Goal: Task Accomplishment & Management: Complete application form

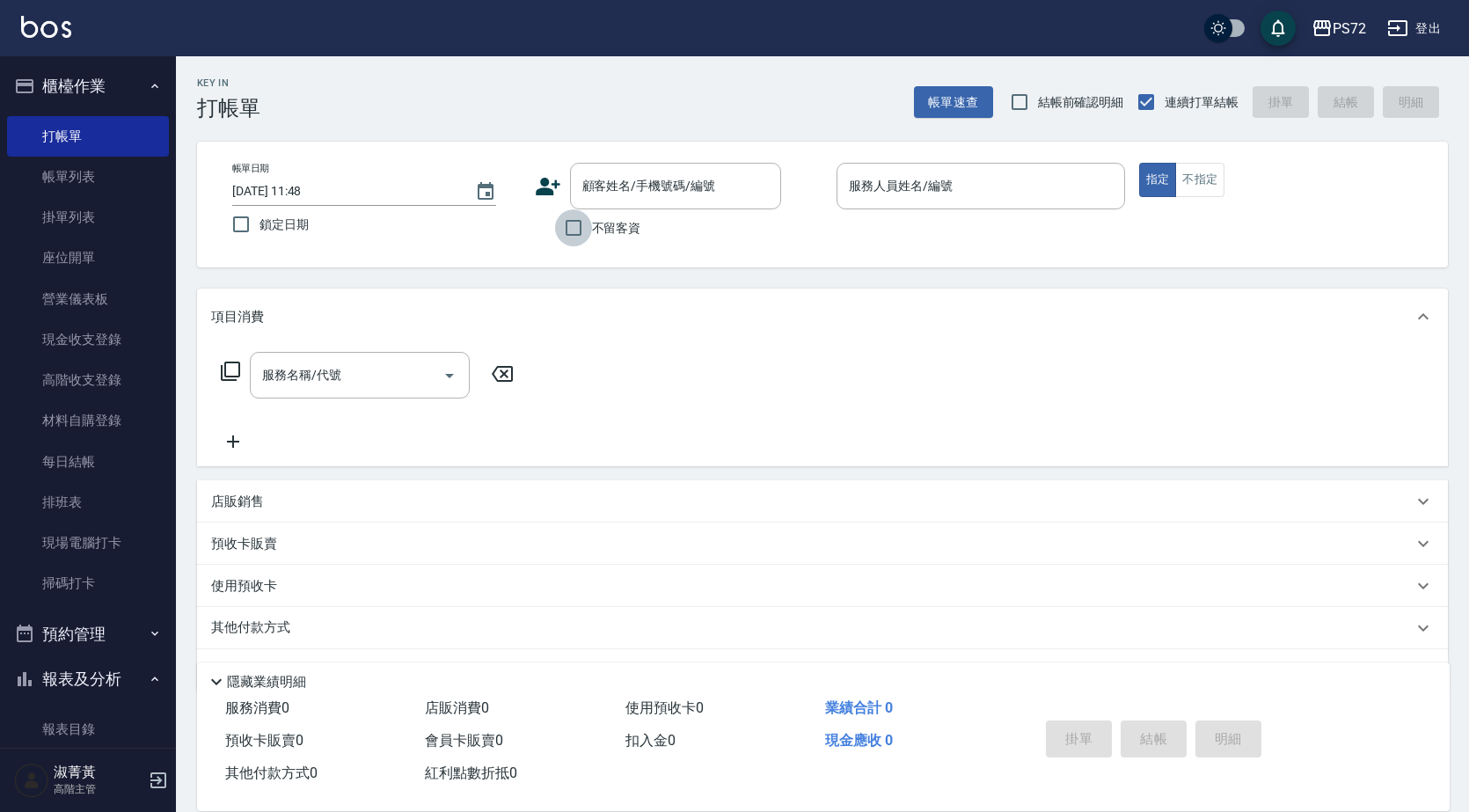
click at [567, 222] on input "不留客資" at bounding box center [573, 227] width 36 height 36
checkbox input "true"
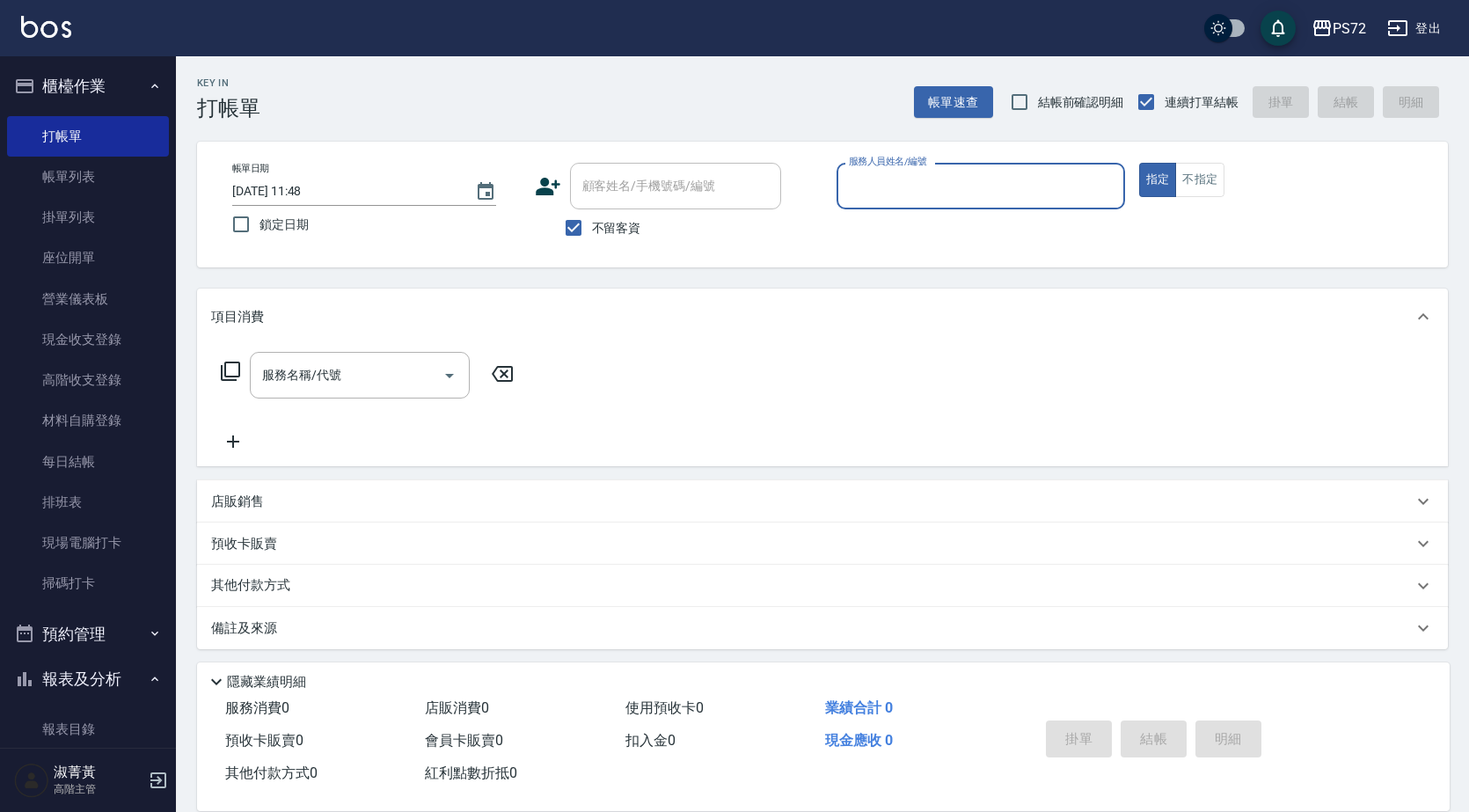
click at [899, 195] on input "服務人員姓名/編號" at bounding box center [981, 186] width 273 height 31
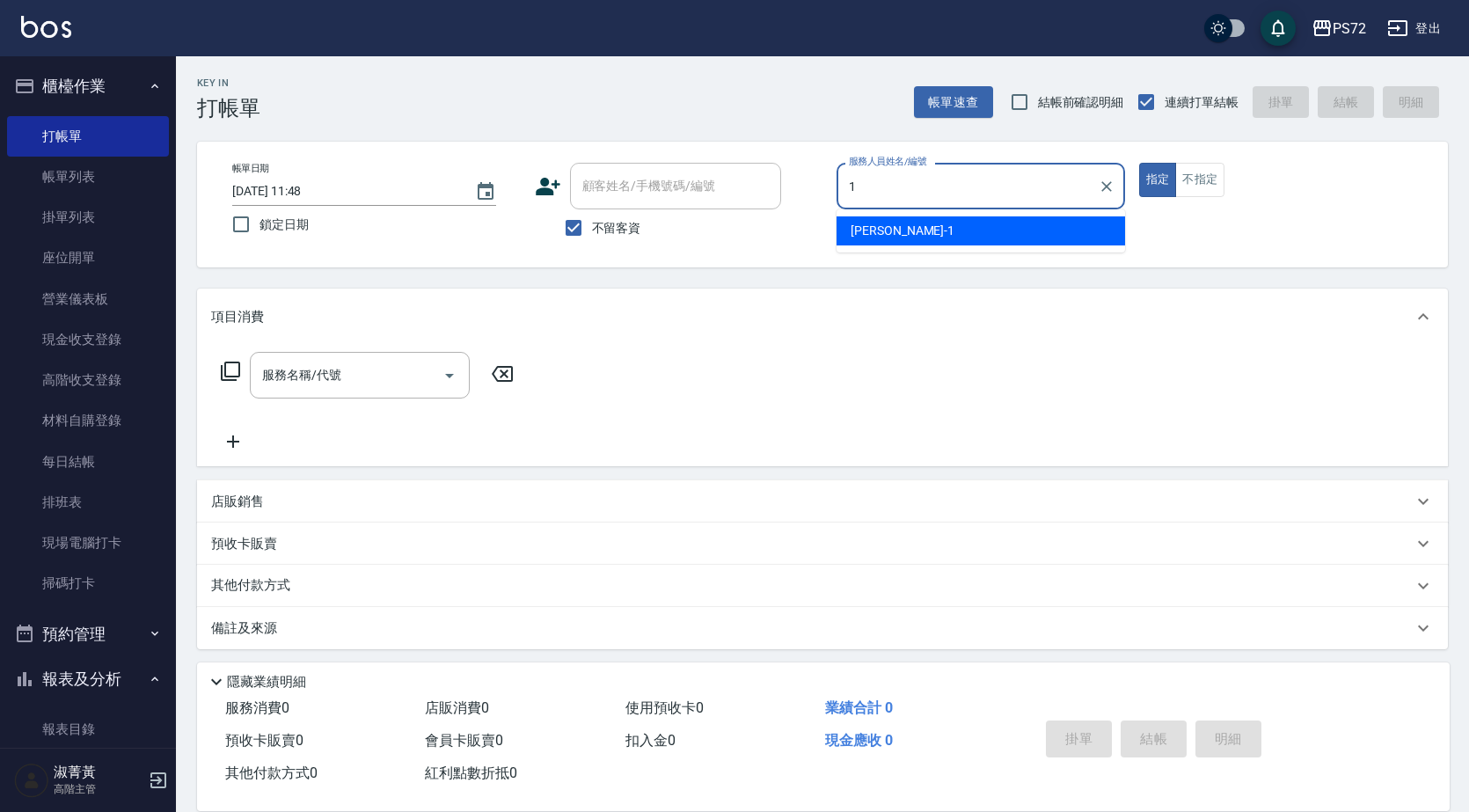
type input "[PERSON_NAME]-1"
type button "true"
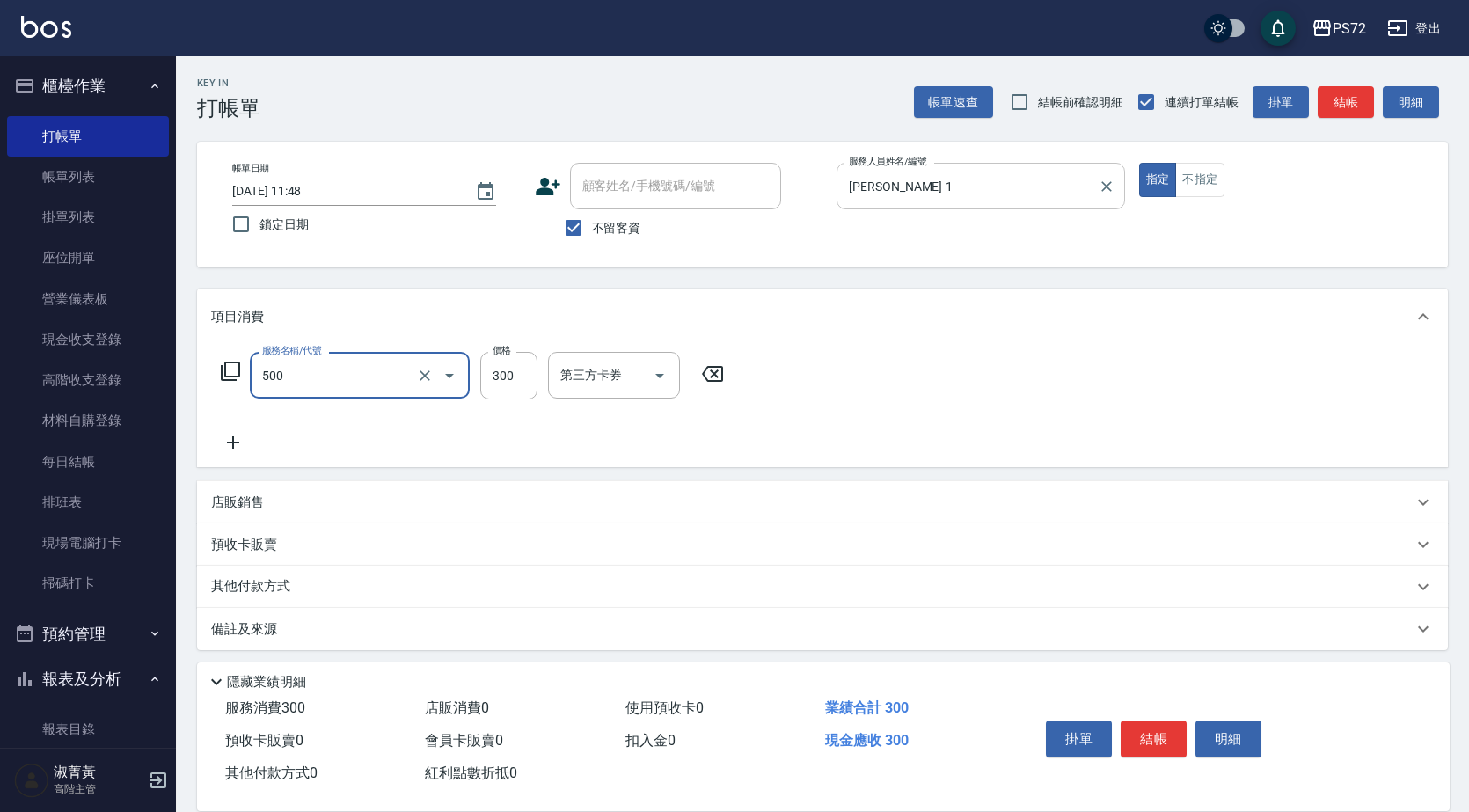
type input "洗髮(A級)(500)"
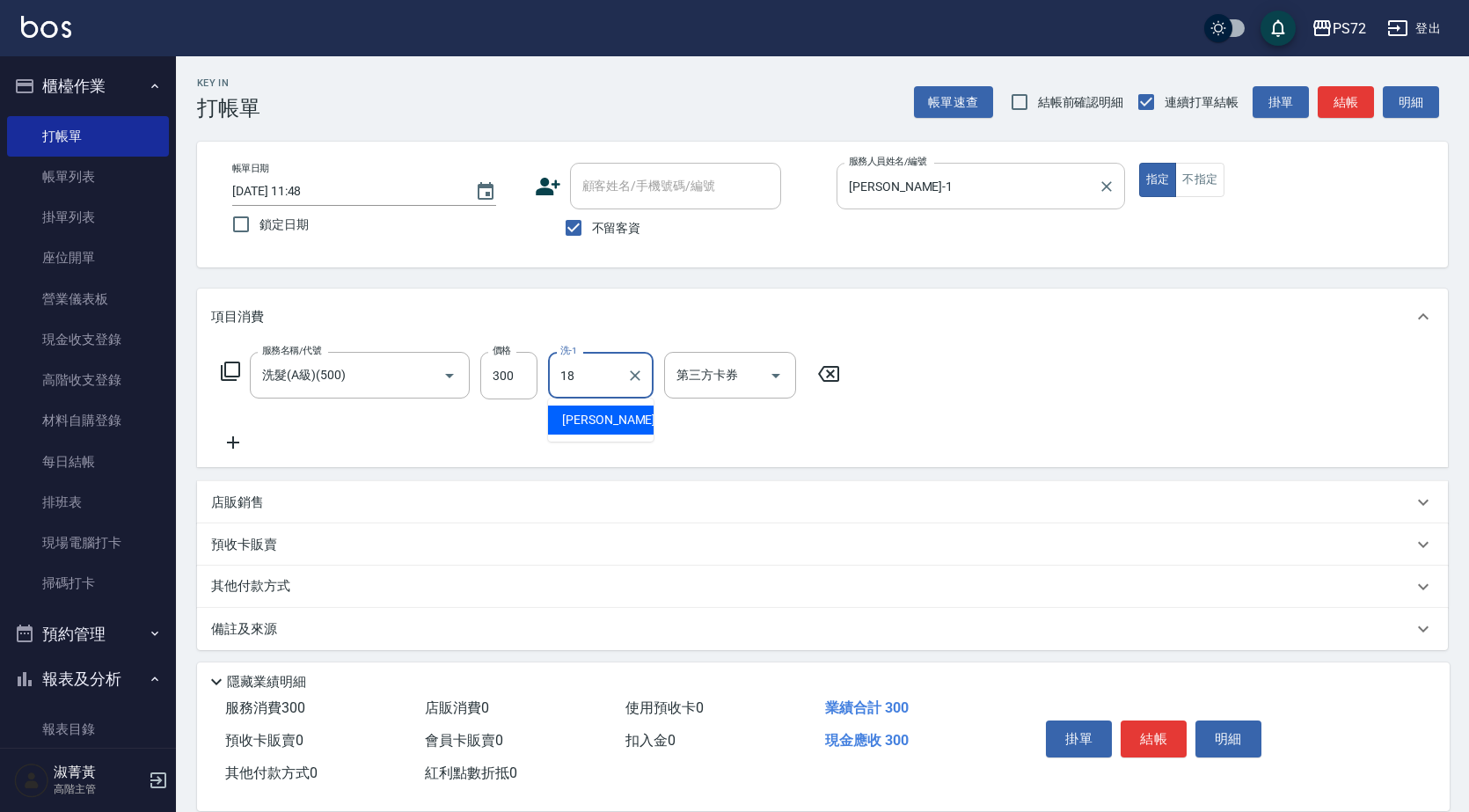
type input "[PERSON_NAME]-18"
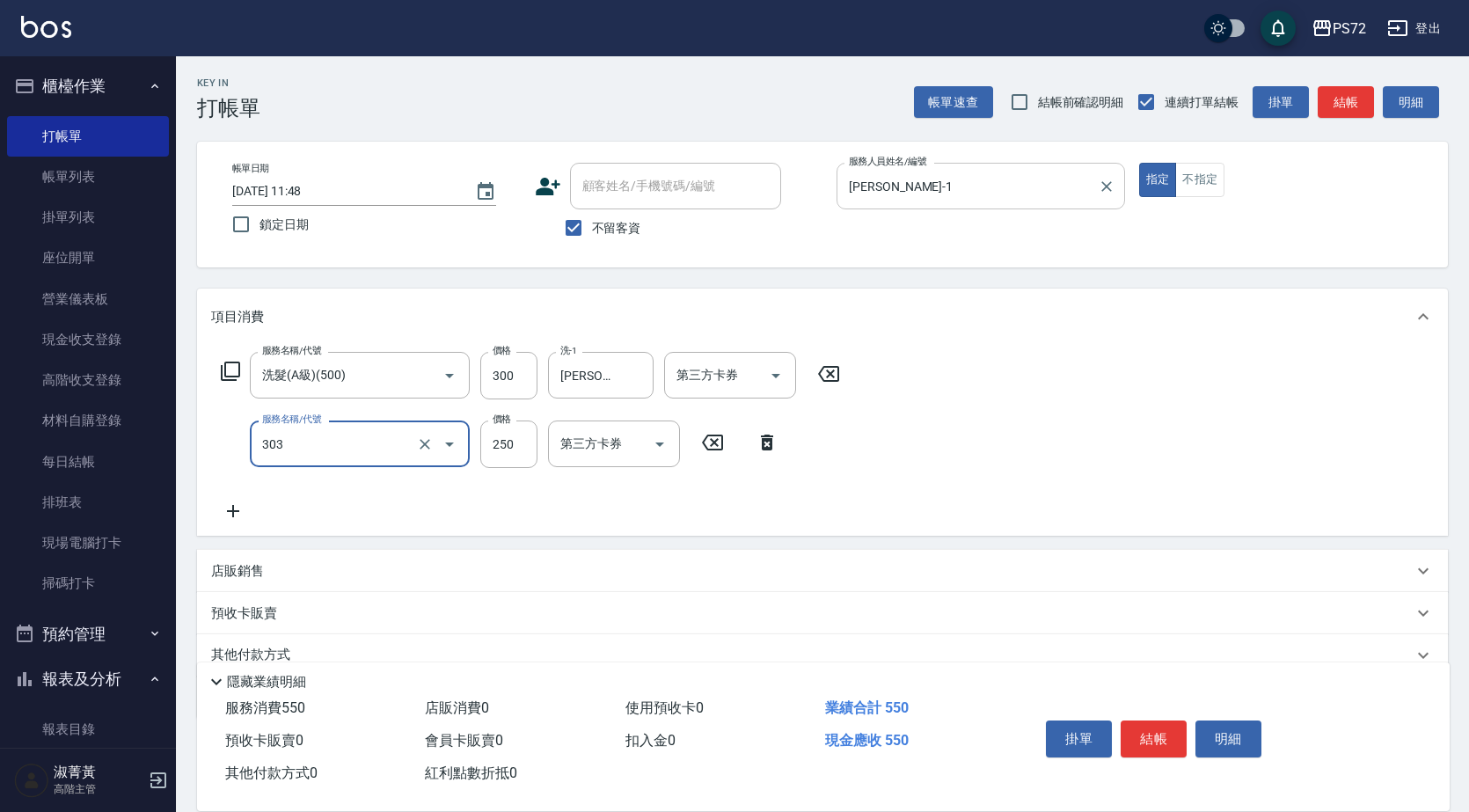
type input "剪髮(303)"
type input "350"
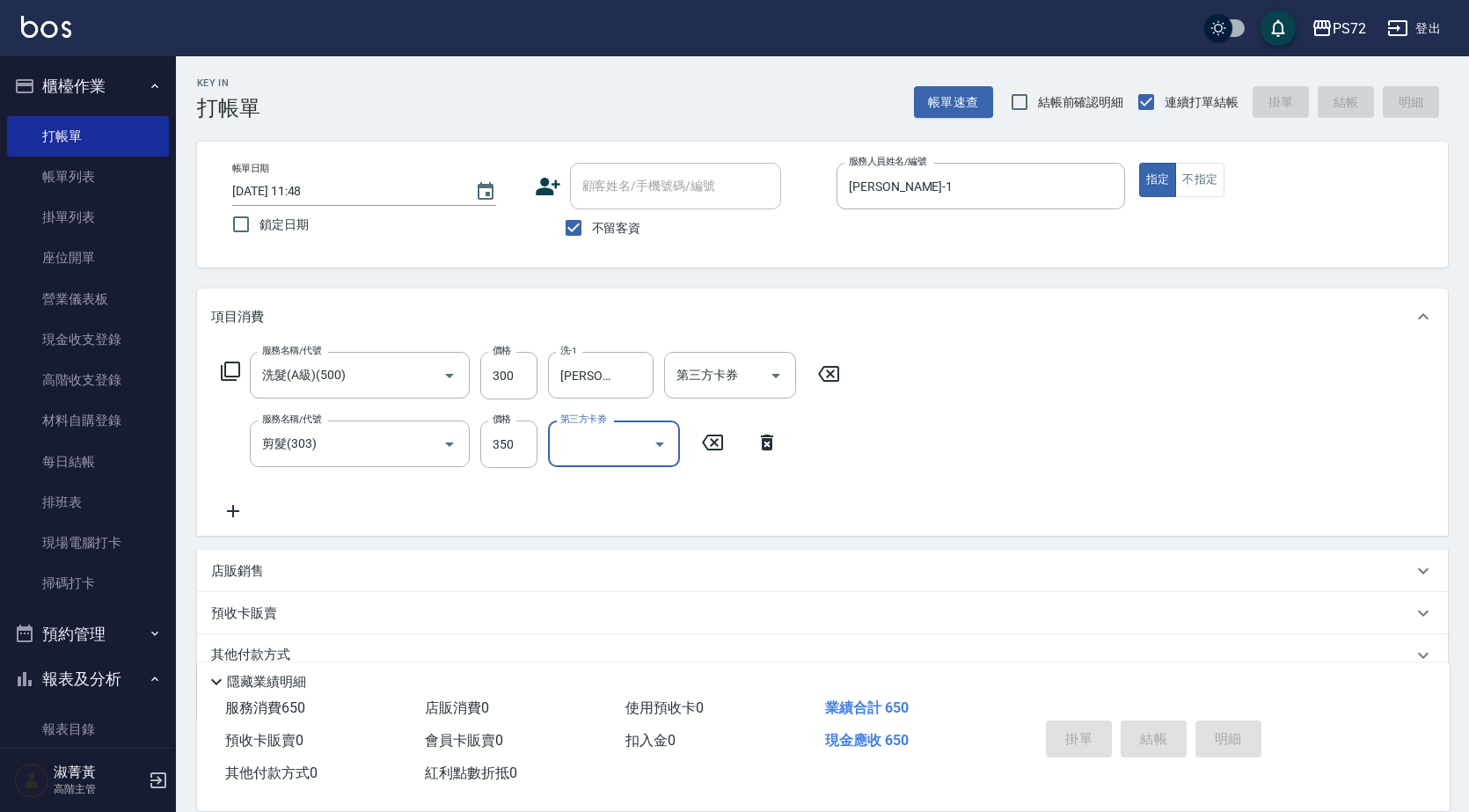
type input "[DATE] 19:32"
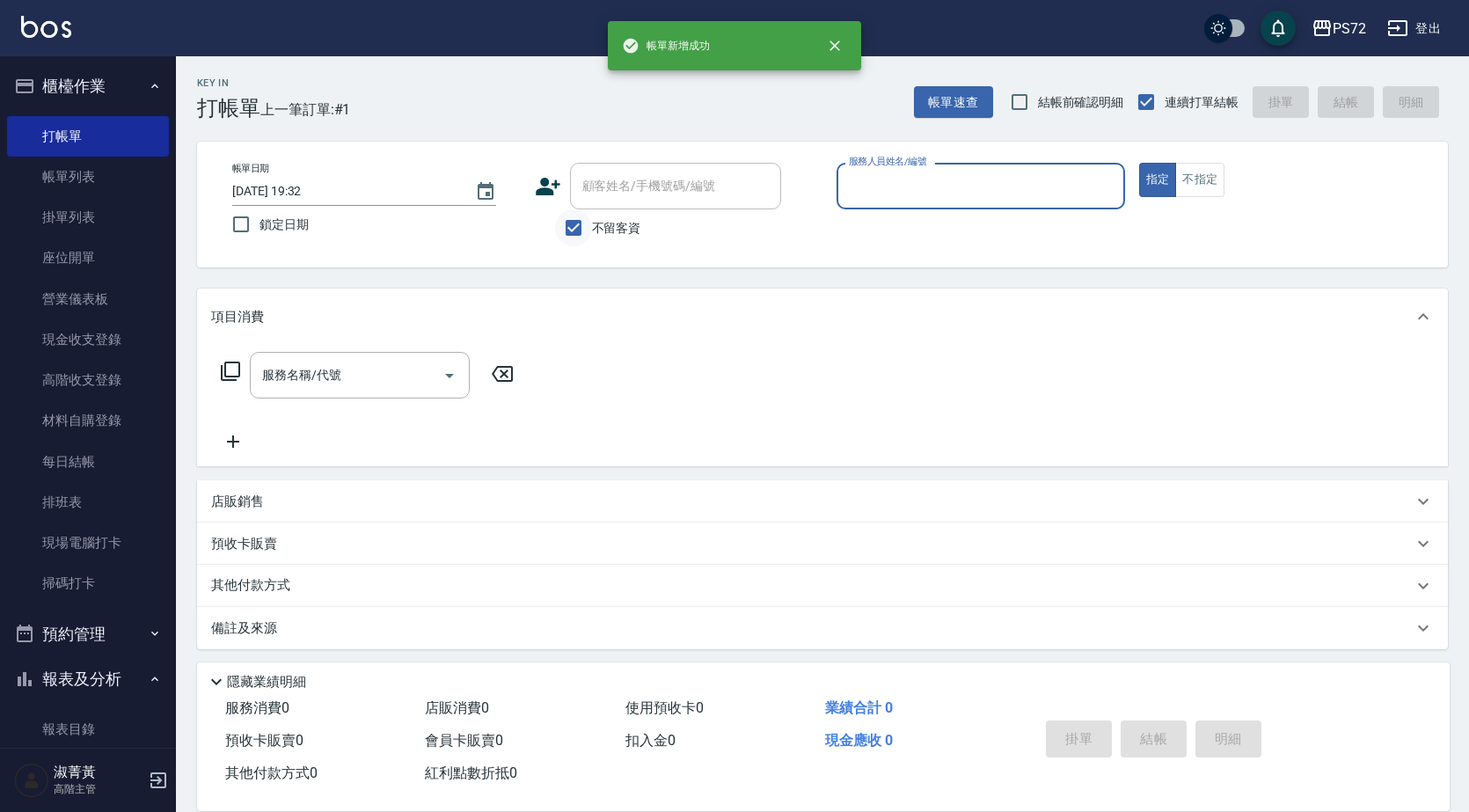
click at [566, 236] on input "不留客資" at bounding box center [573, 227] width 36 height 36
checkbox input "false"
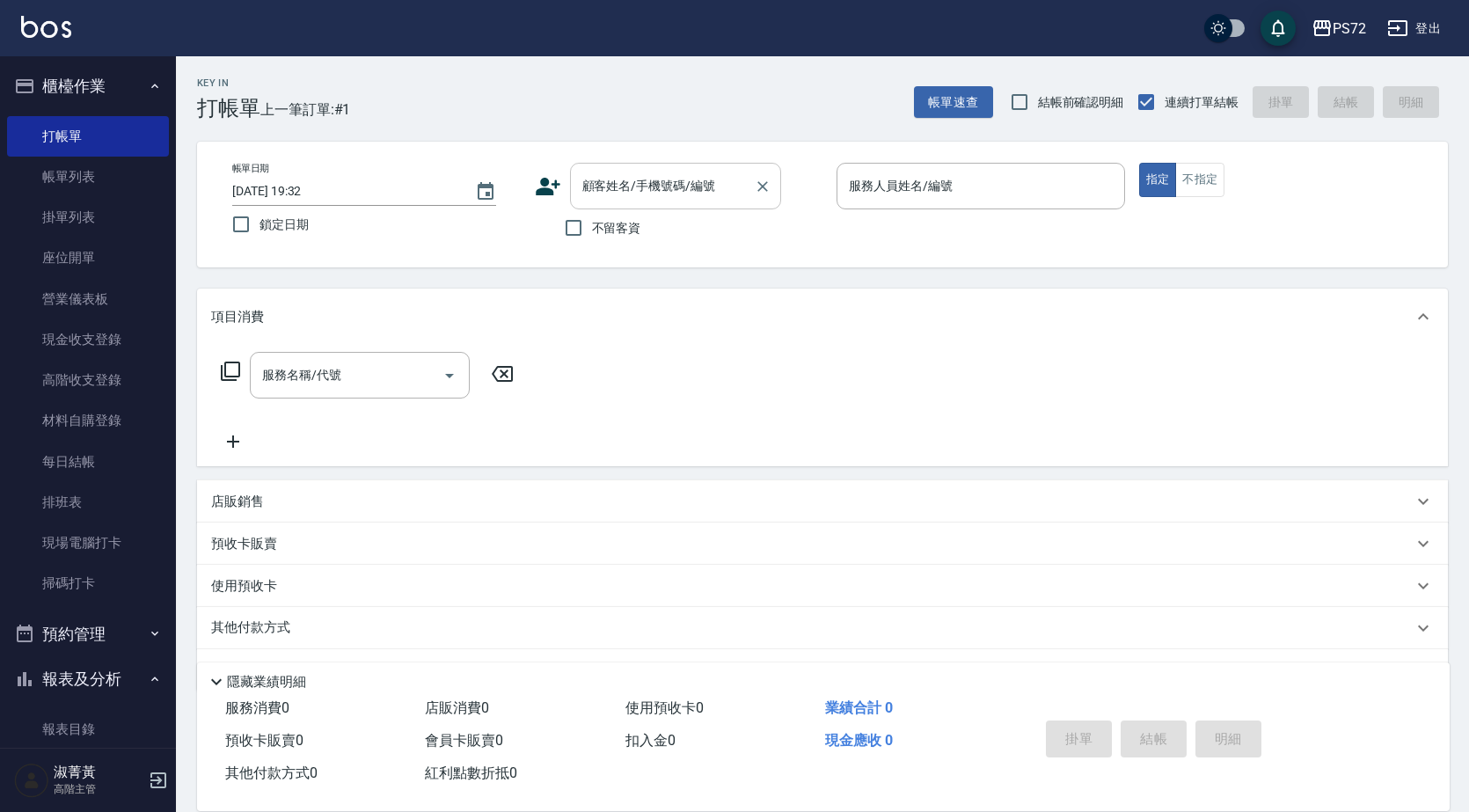
click at [655, 197] on input "顧客姓名/手機號碼/編號" at bounding box center [662, 186] width 169 height 31
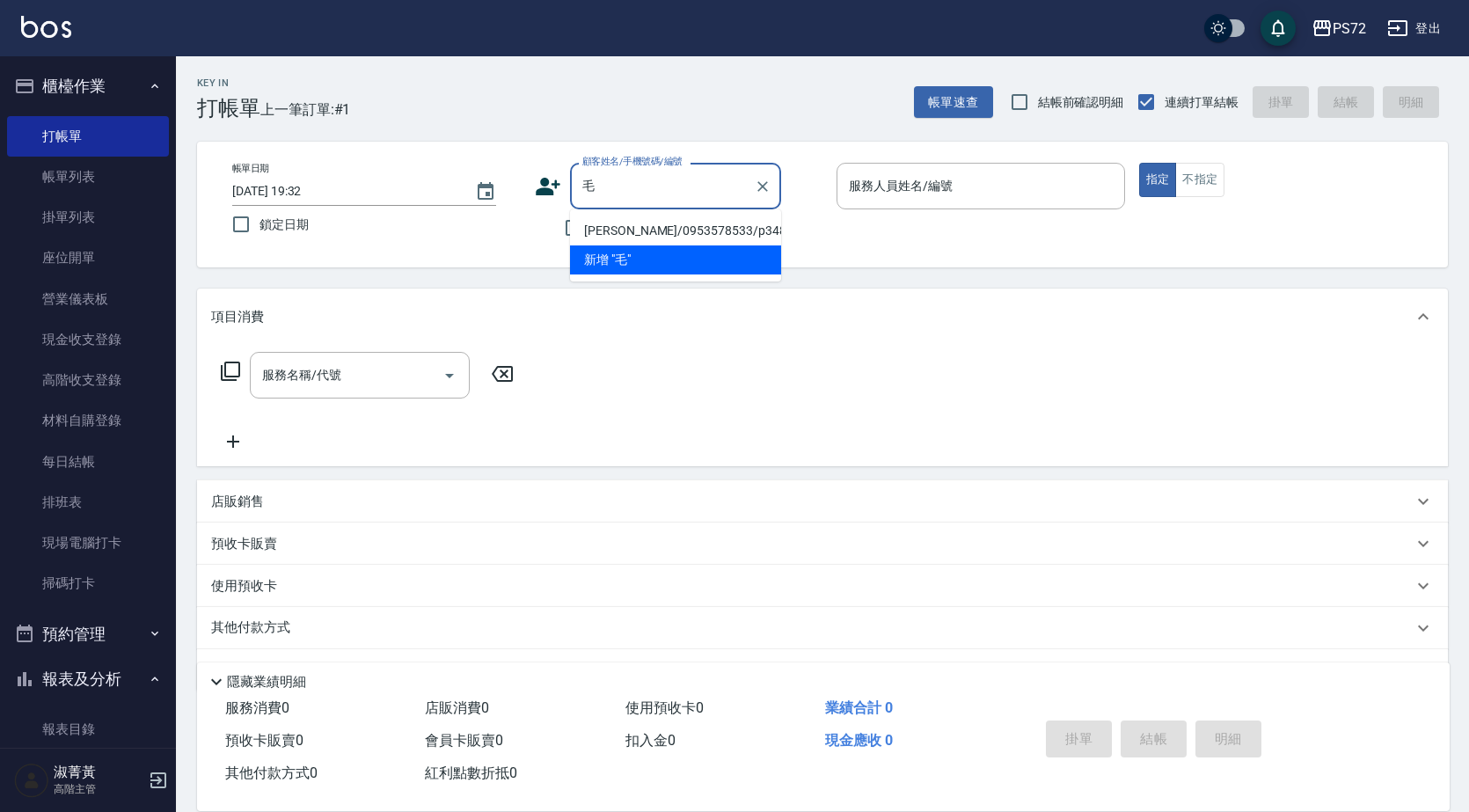
type input "毛"
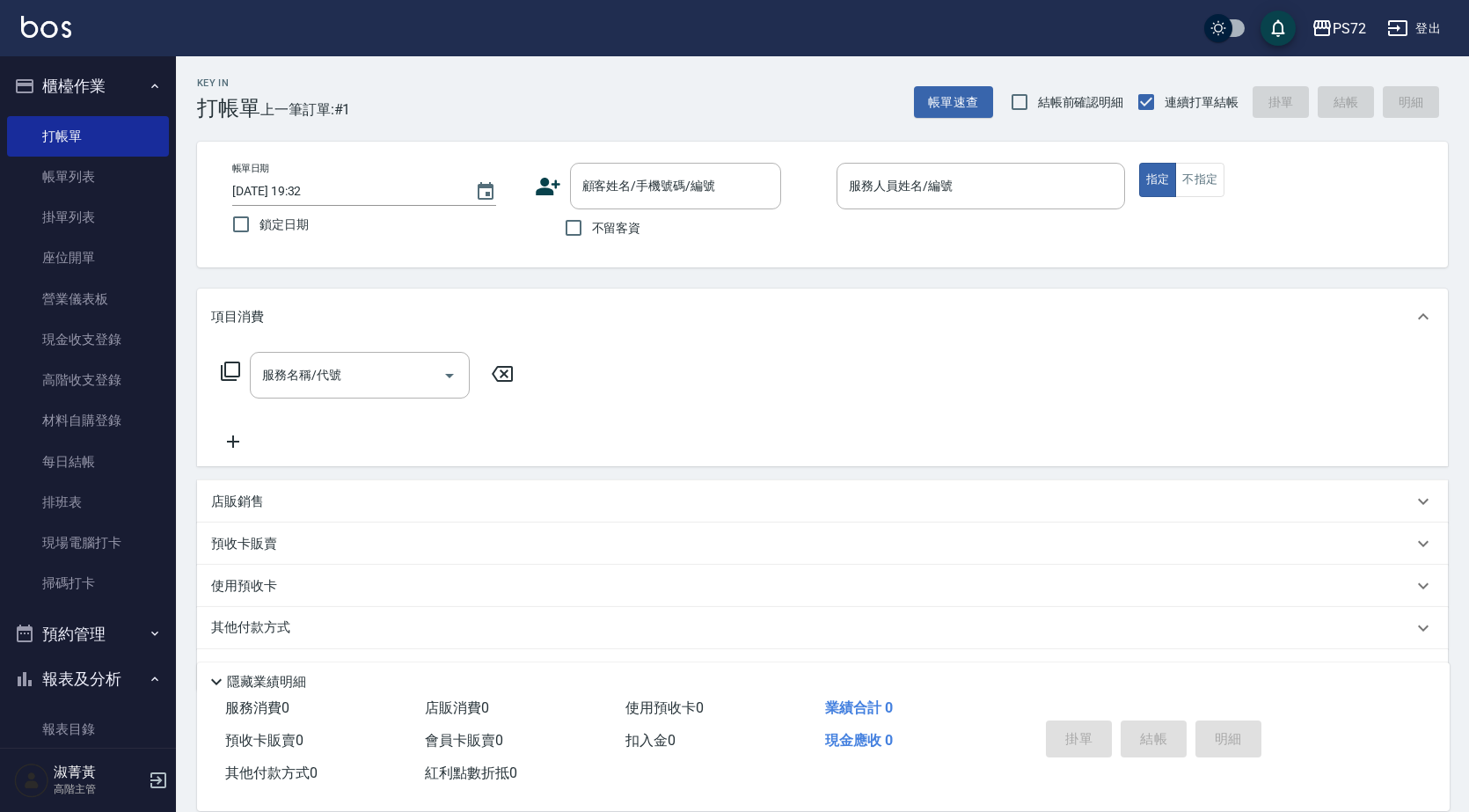
click at [1037, 313] on div "項目消費" at bounding box center [812, 317] width 1202 height 18
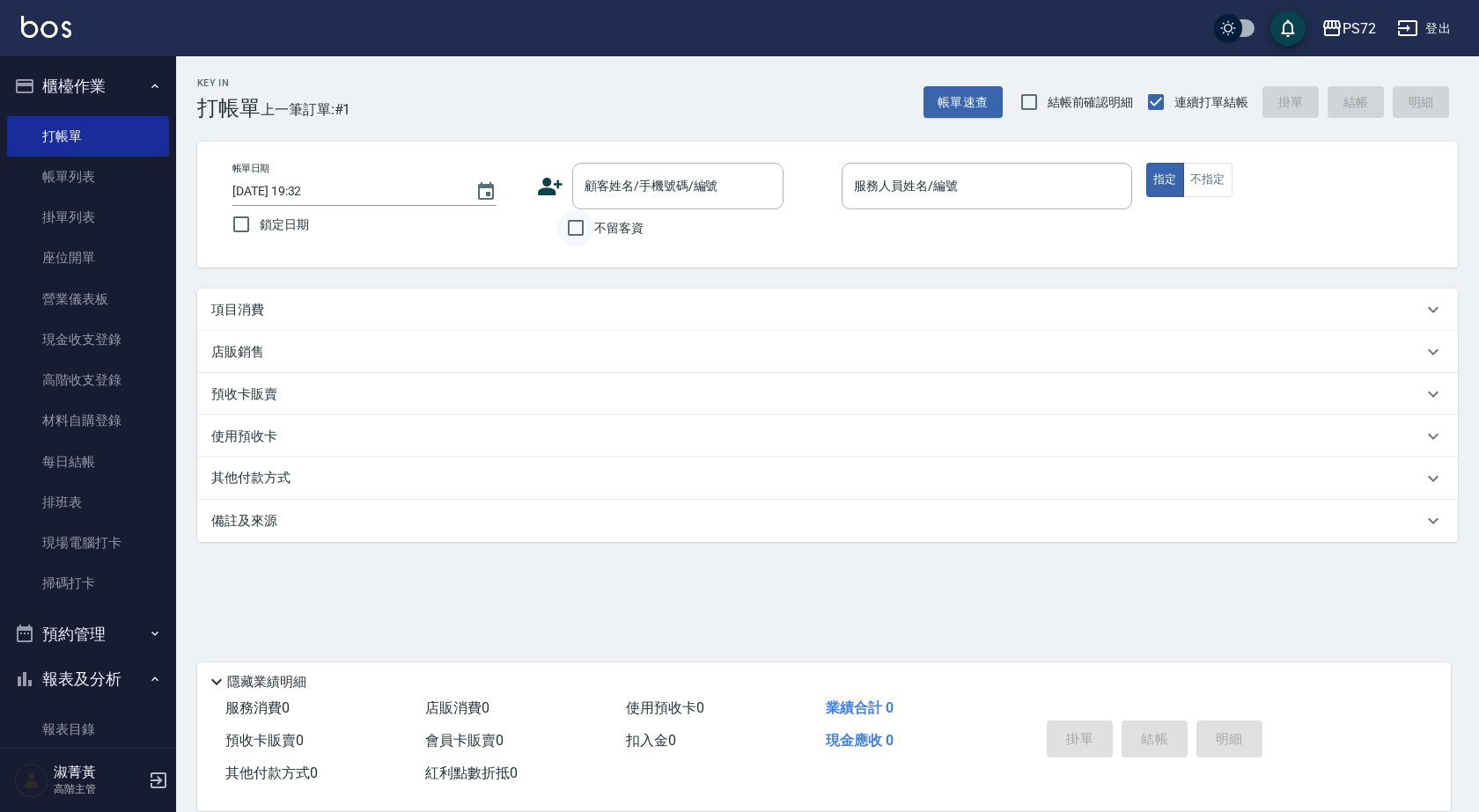
click at [580, 228] on input "不留客資" at bounding box center [575, 227] width 36 height 36
checkbox input "true"
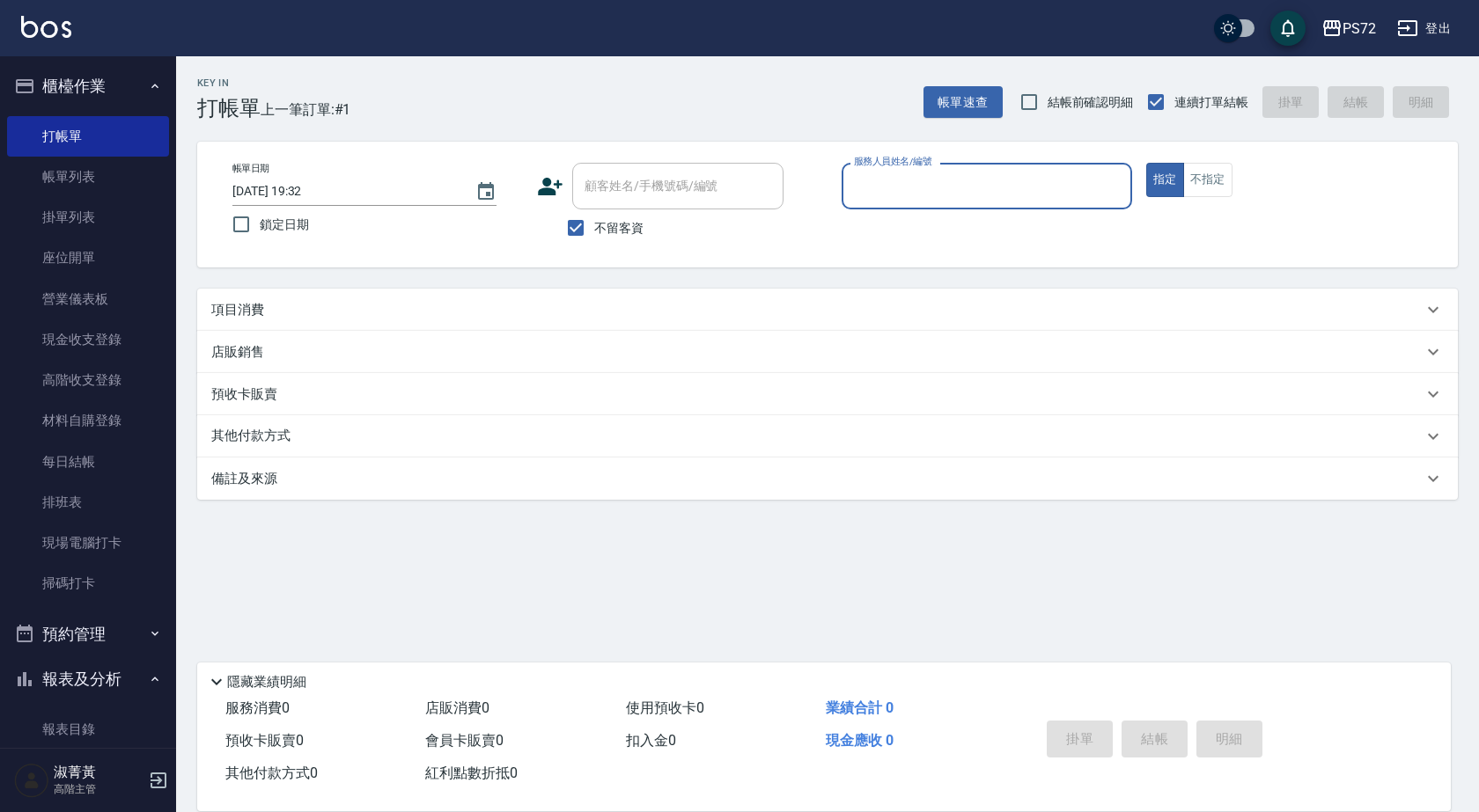
click at [1044, 198] on input "服務人員姓名/編號" at bounding box center [986, 186] width 275 height 31
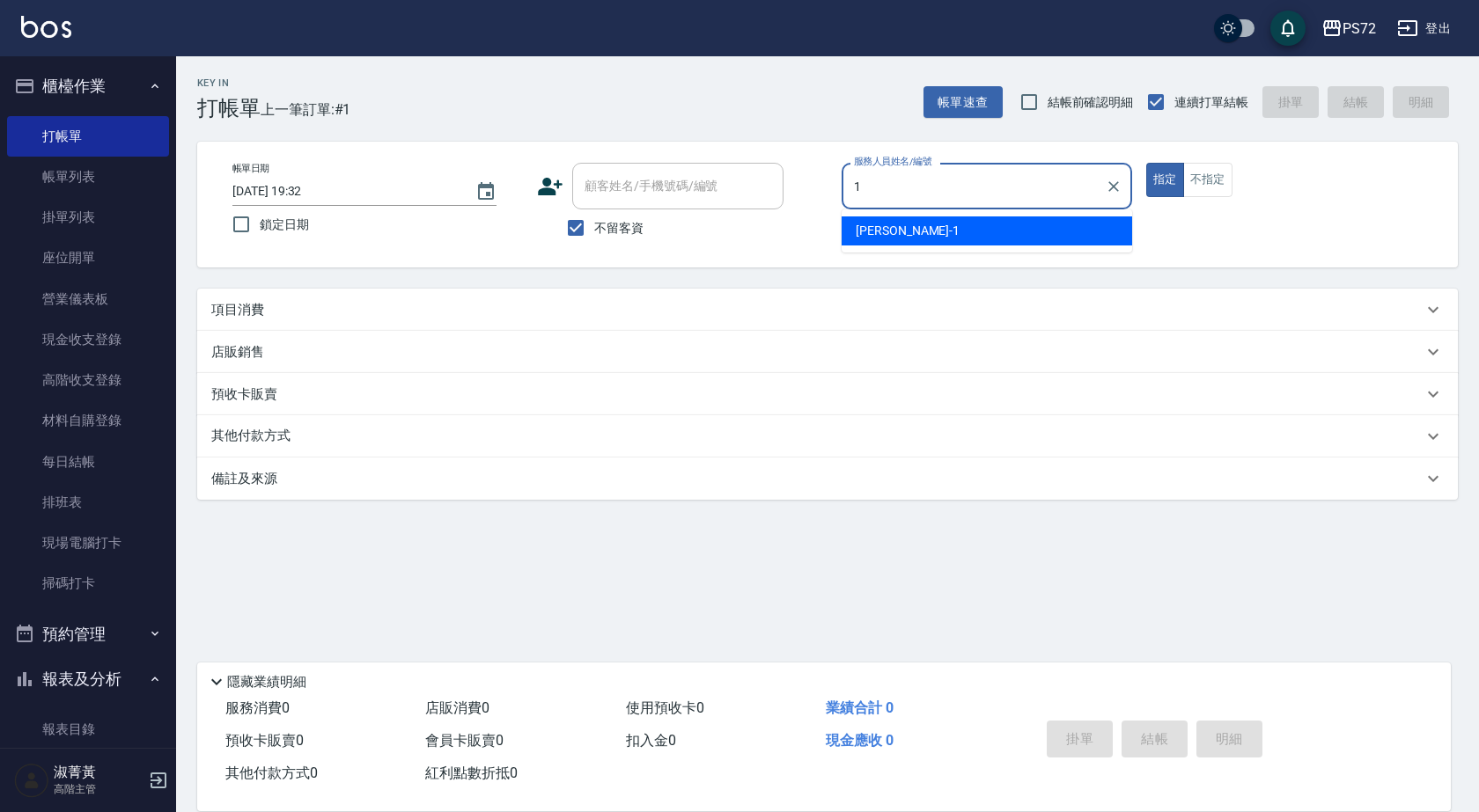
type input "[PERSON_NAME]-1"
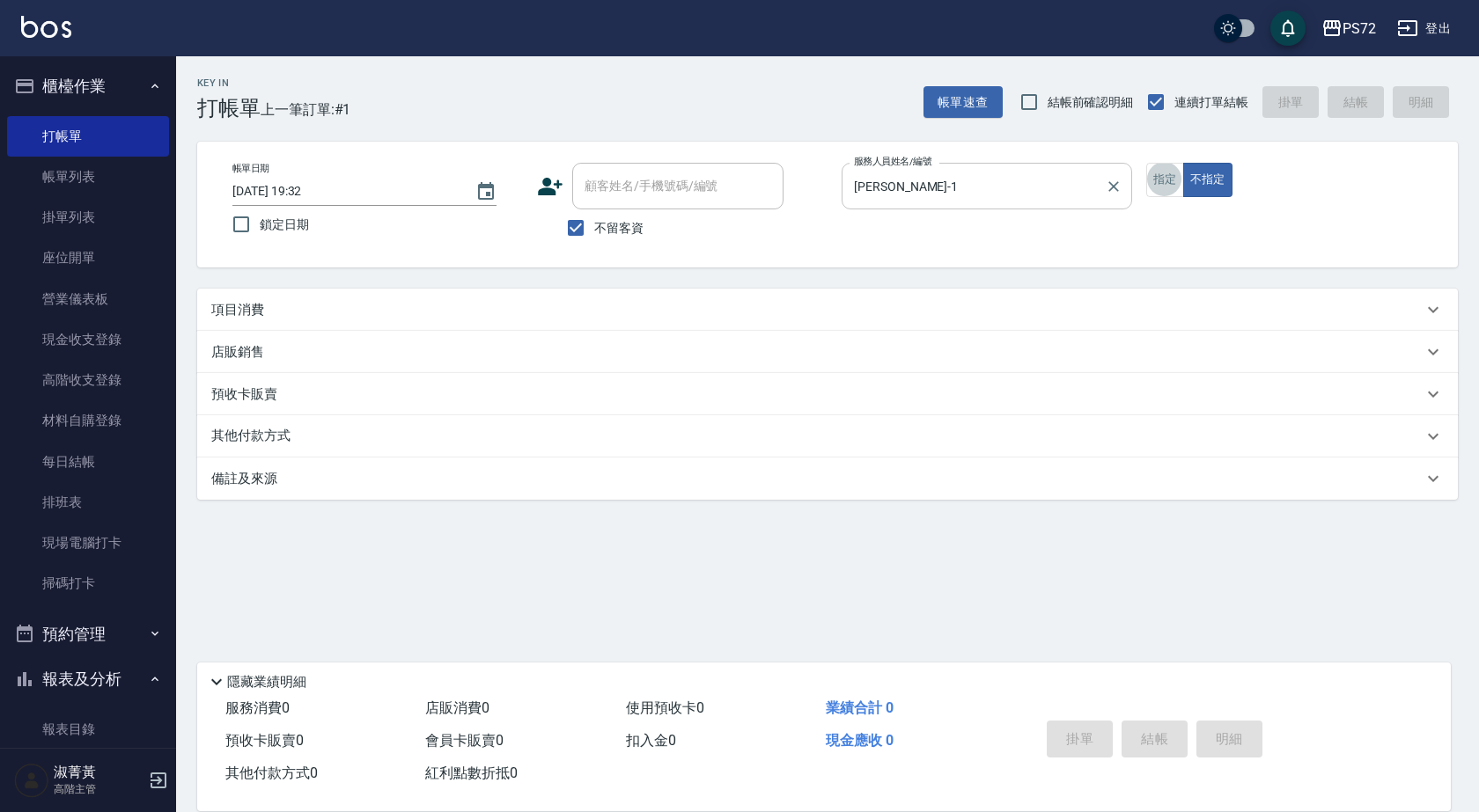
click at [1146, 163] on button "指定" at bounding box center [1164, 180] width 37 height 35
click at [933, 303] on div "項目消費" at bounding box center [816, 309] width 1211 height 18
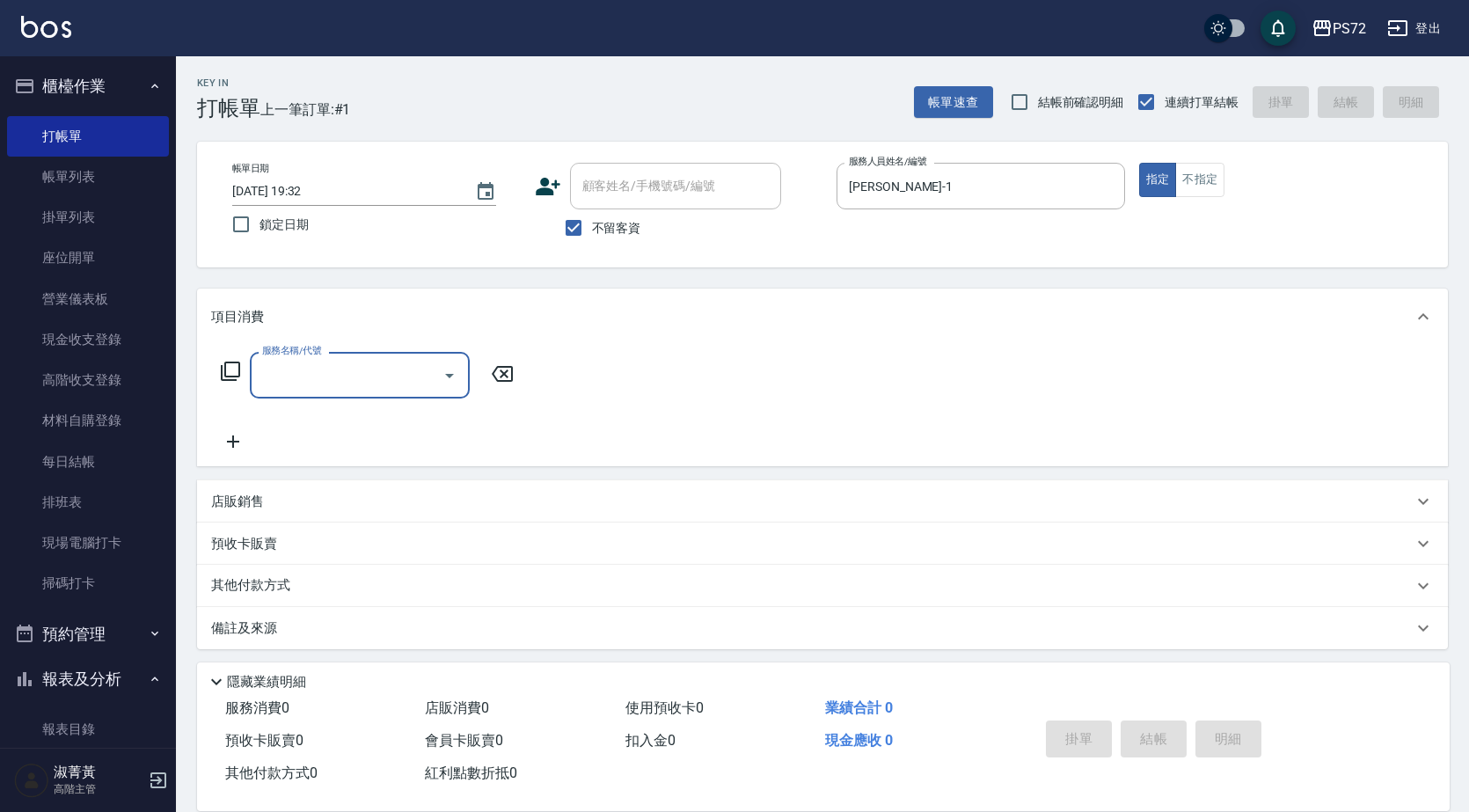
click at [276, 365] on input "服務名稱/代號" at bounding box center [346, 375] width 178 height 31
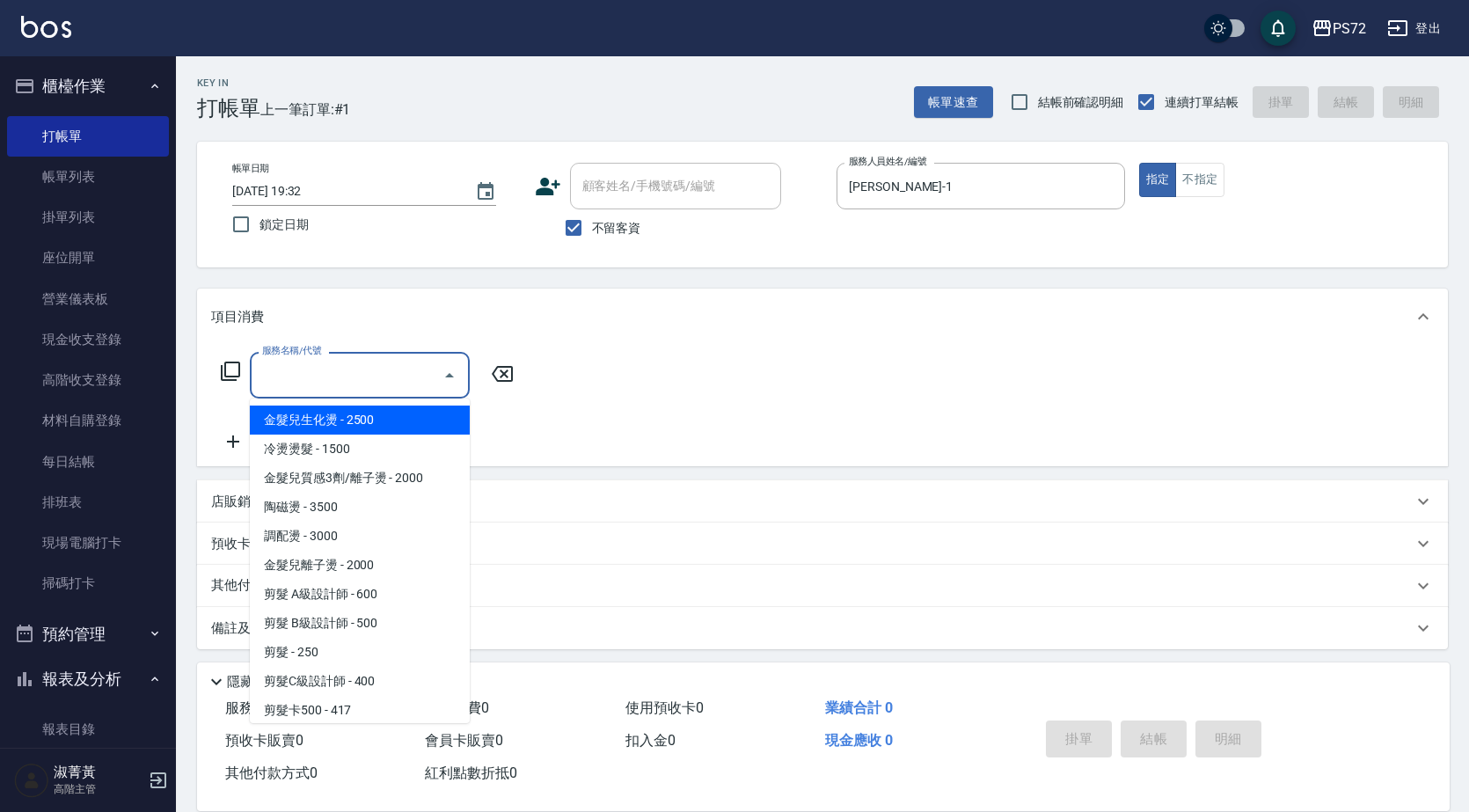
type input "8"
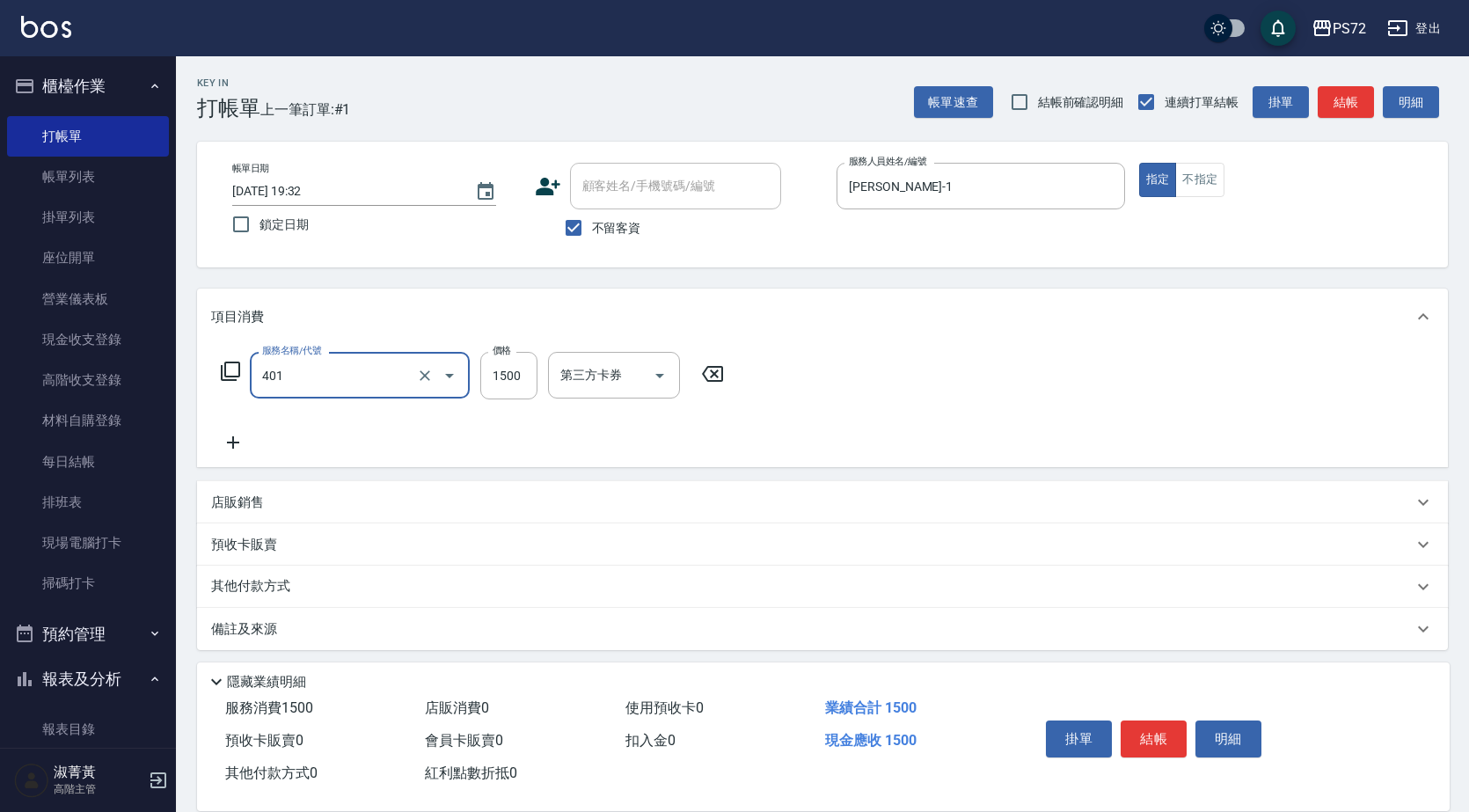
type input "染髮(401)"
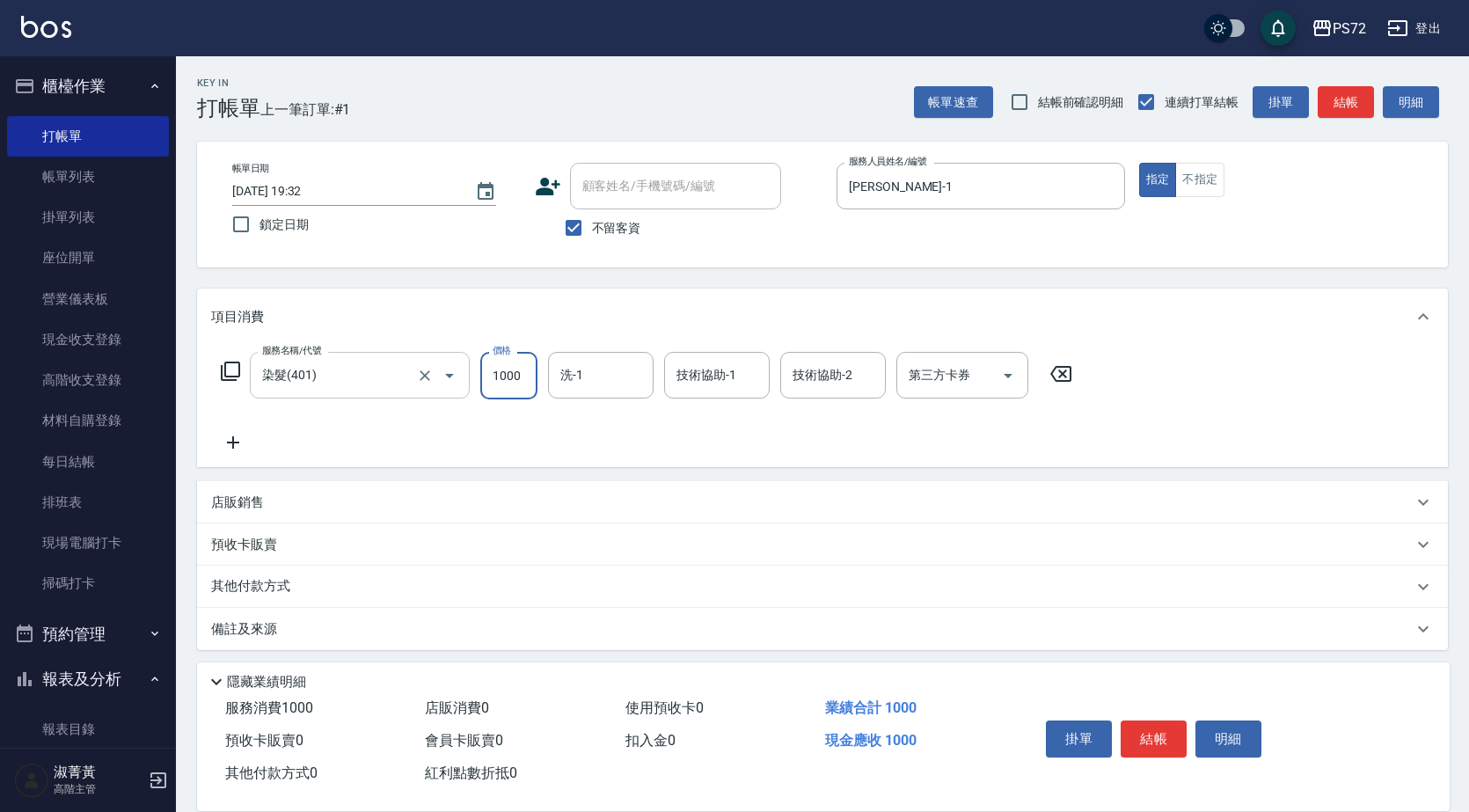
type input "1000"
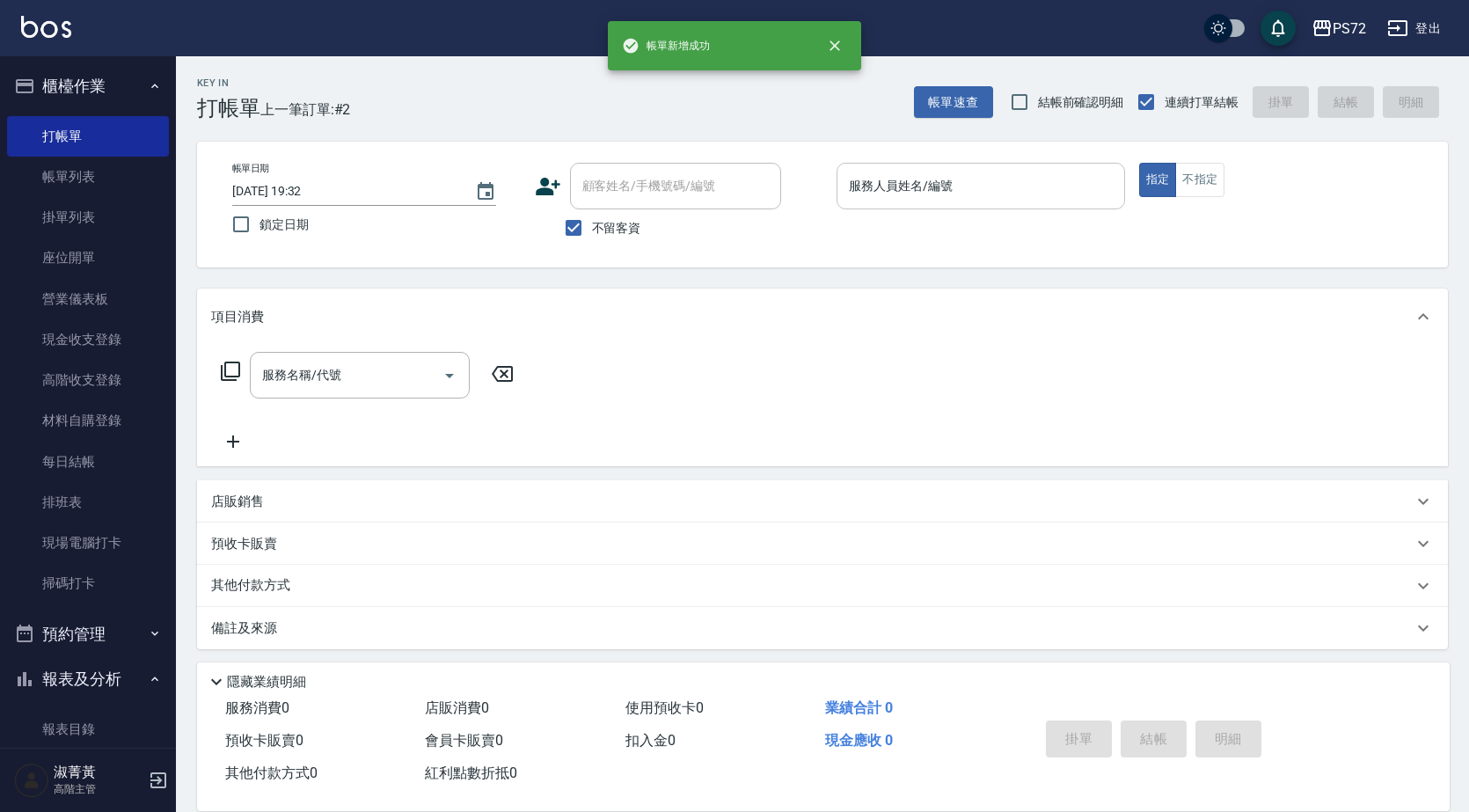
drag, startPoint x: 986, startPoint y: 212, endPoint x: 997, endPoint y: 195, distance: 20.2
click at [992, 204] on div "服務人員姓名/編號 服務人員姓名/編號" at bounding box center [980, 196] width 289 height 65
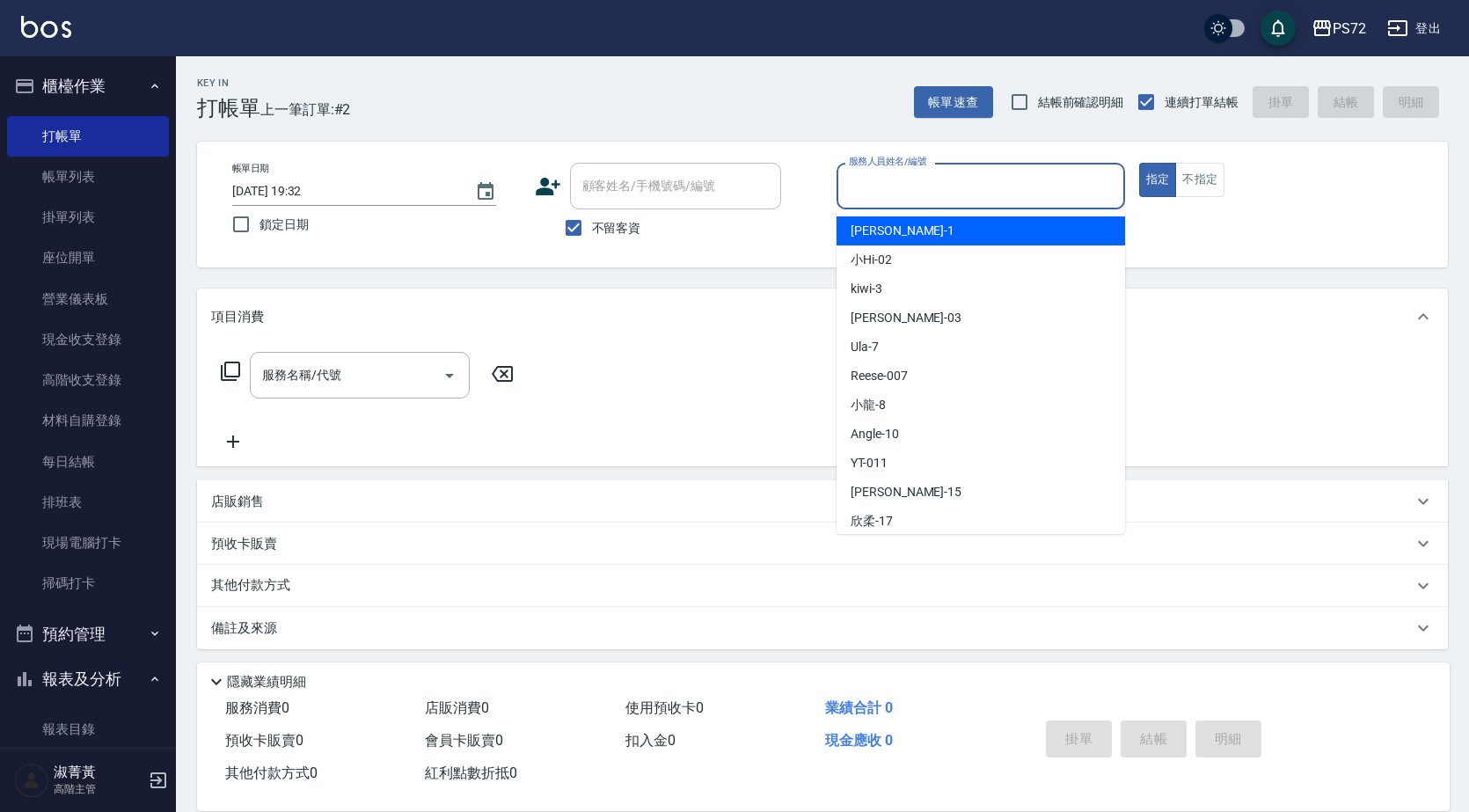
click at [997, 195] on input "服務人員姓名/編號" at bounding box center [981, 186] width 273 height 31
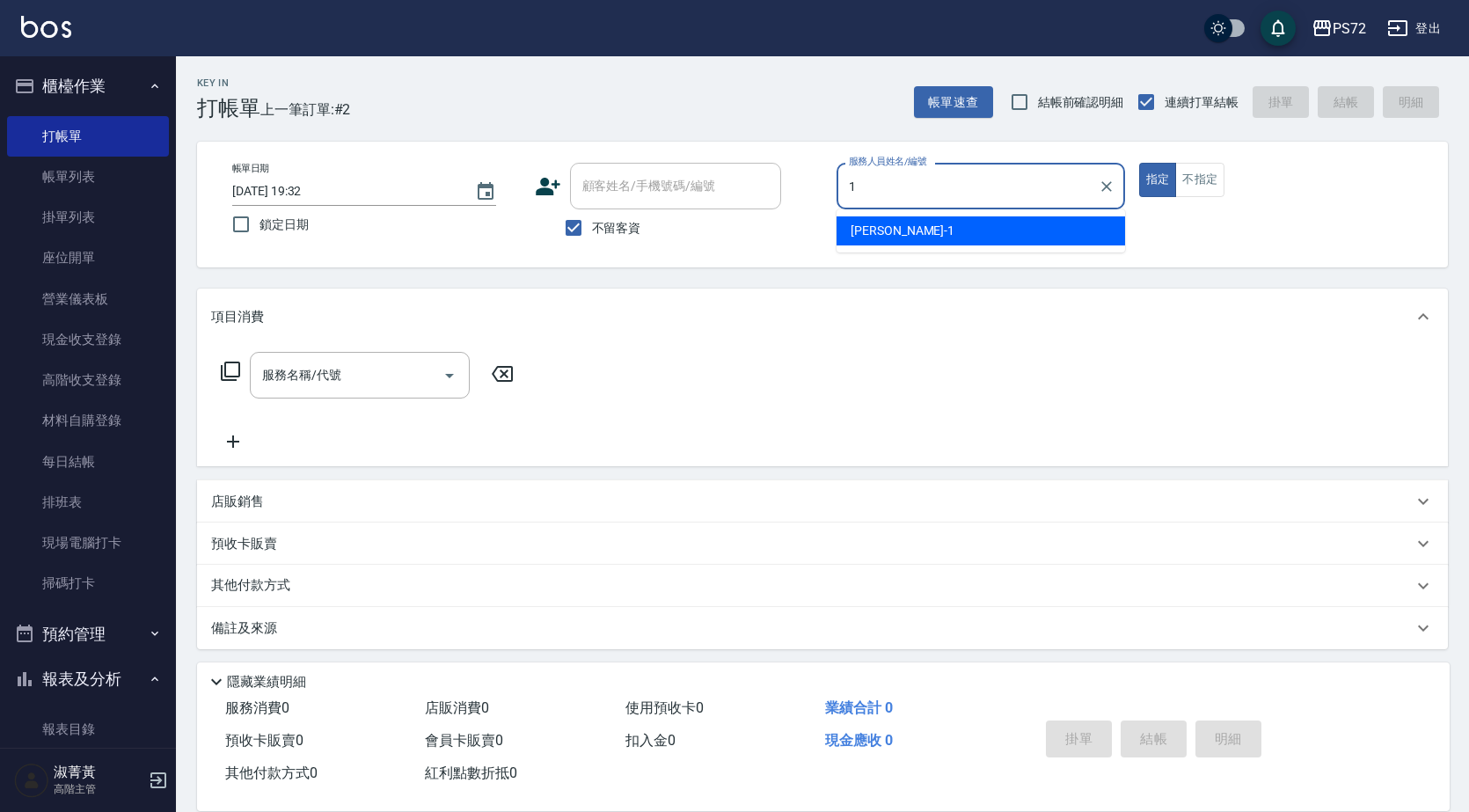
type input "[PERSON_NAME]-1"
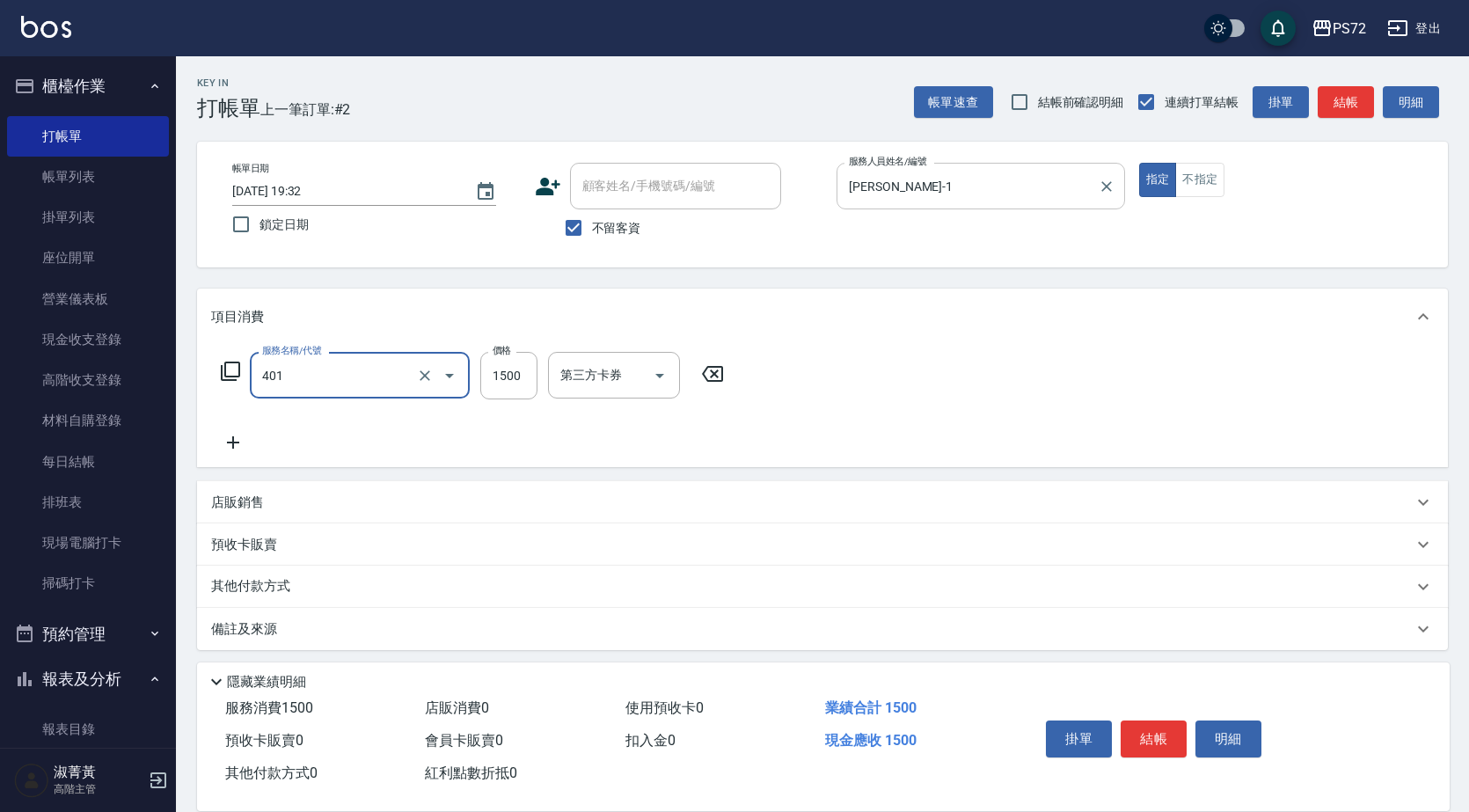
type input "染髮(401)"
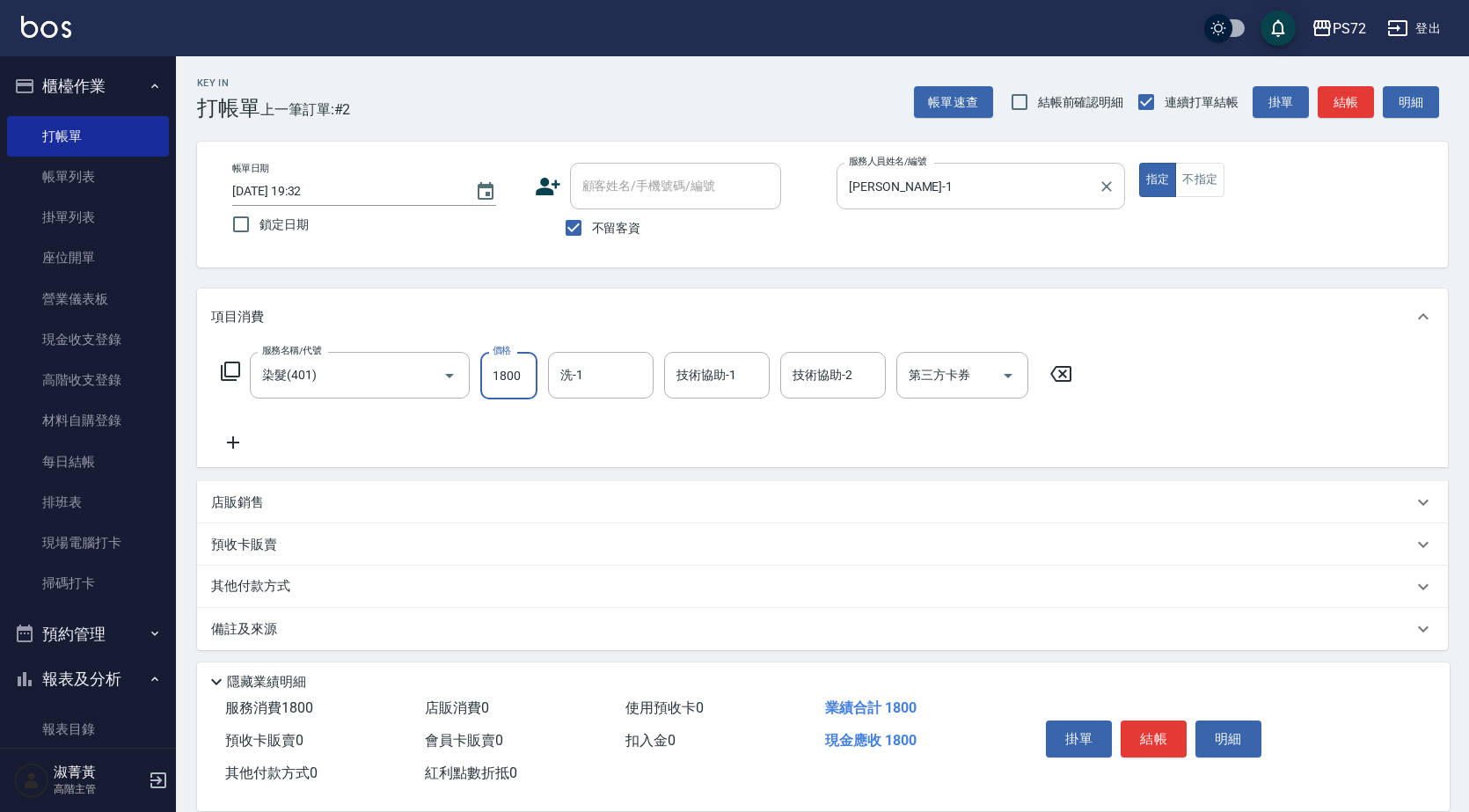
type input "1800"
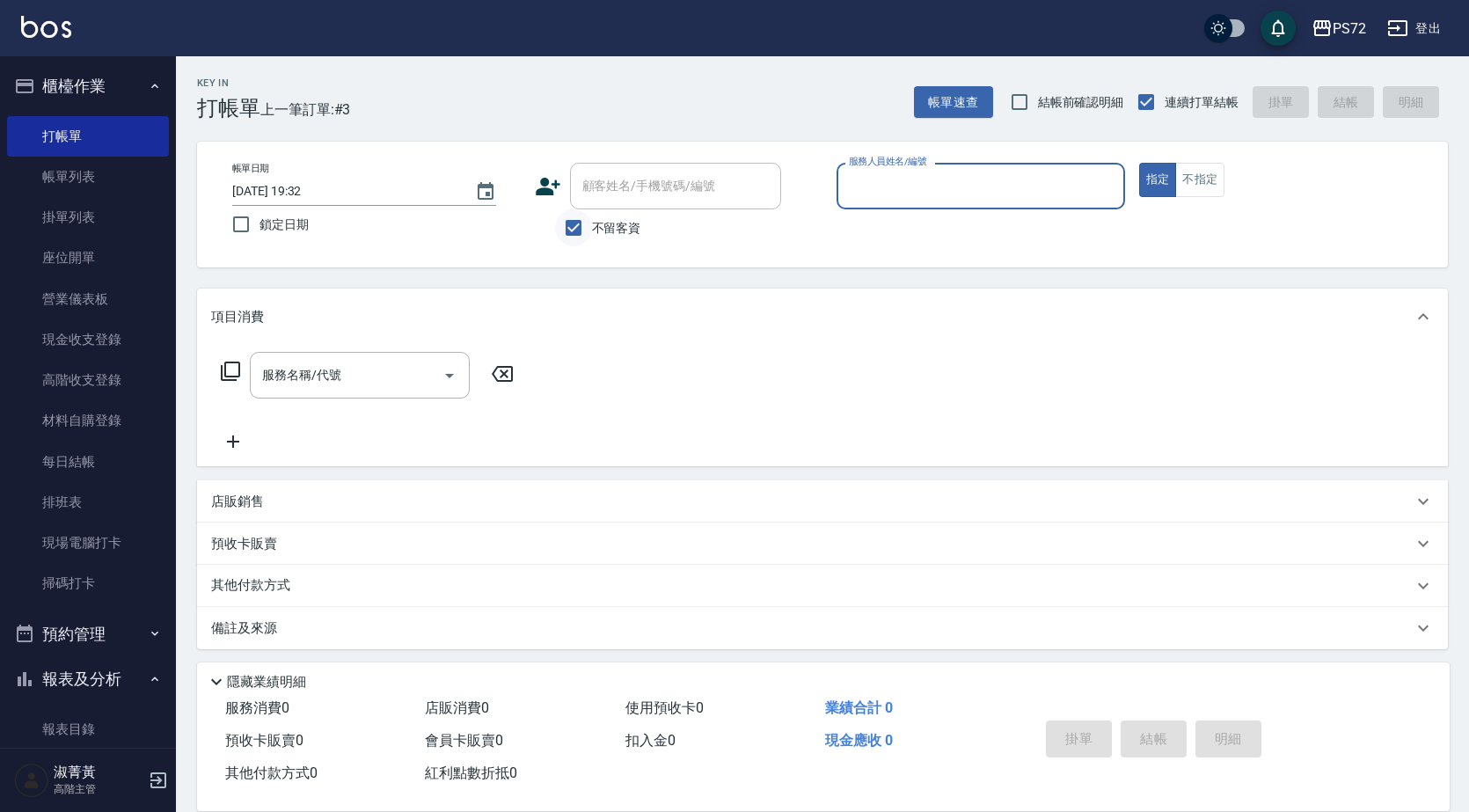
click at [581, 223] on input "不留客資" at bounding box center [573, 227] width 36 height 36
checkbox input "false"
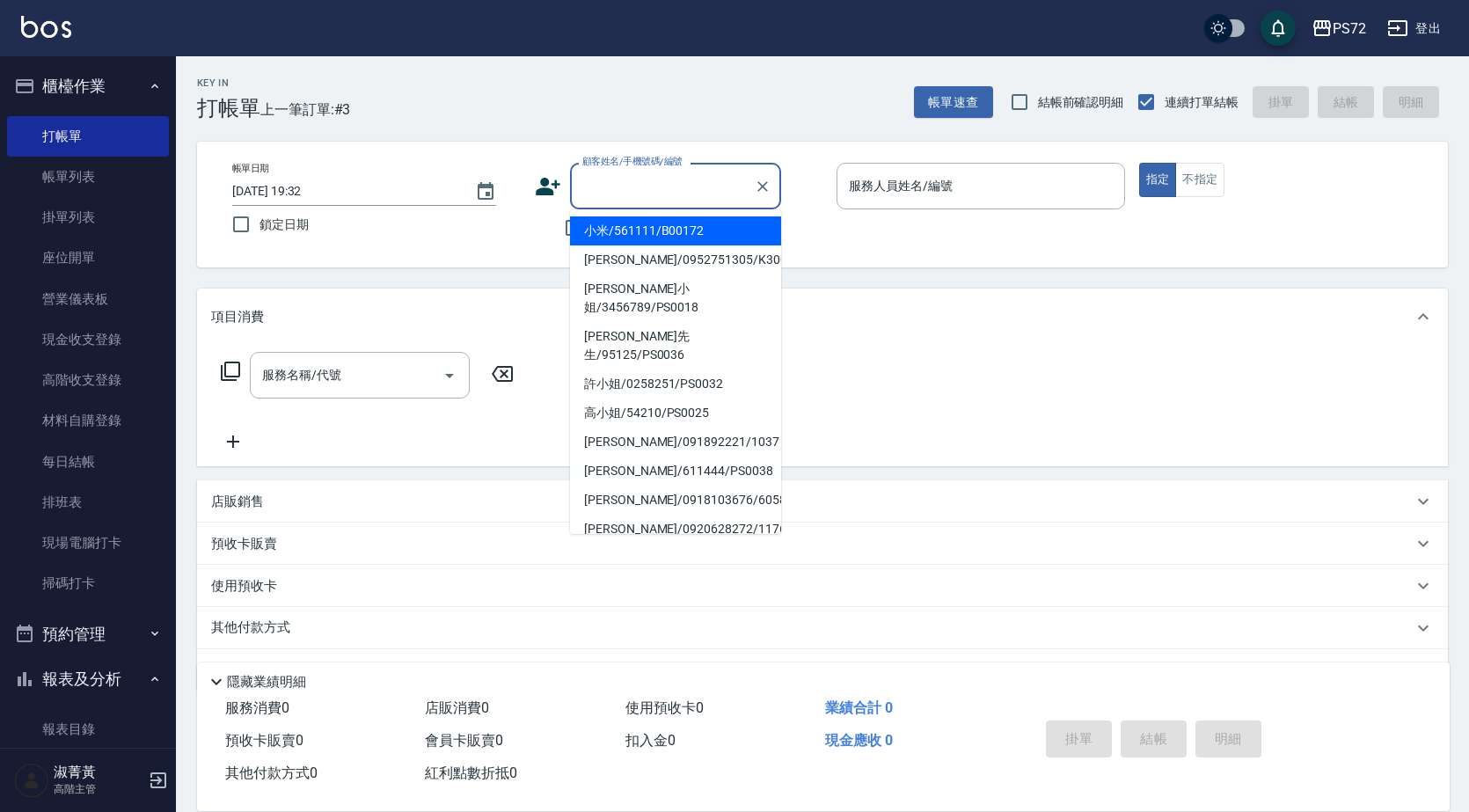
click at [615, 186] on input "顧客姓名/手機號碼/編號" at bounding box center [662, 186] width 169 height 31
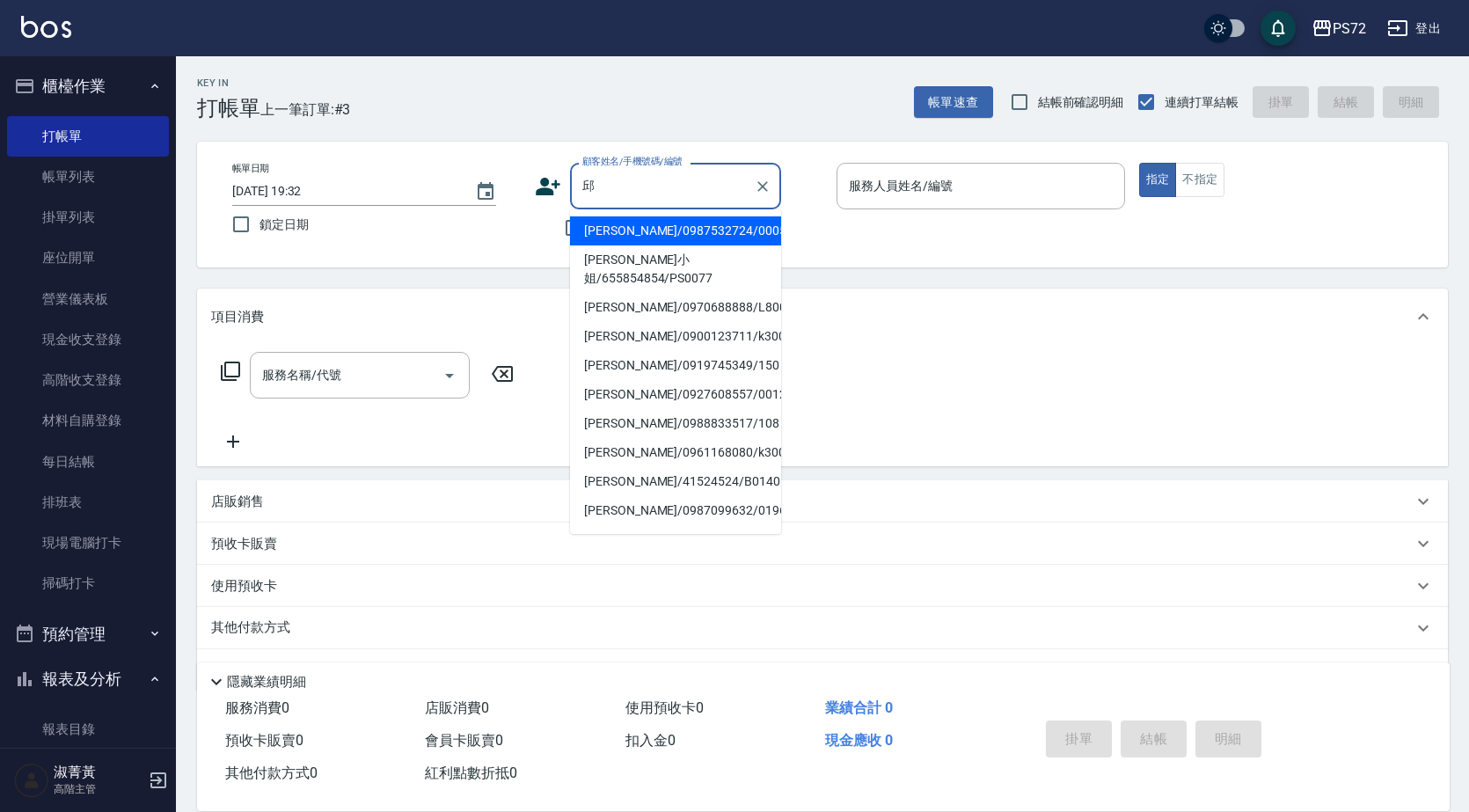
click at [615, 235] on li "[PERSON_NAME]/0987532724/0005" at bounding box center [676, 230] width 211 height 29
type input "[PERSON_NAME]/0987532724/0005"
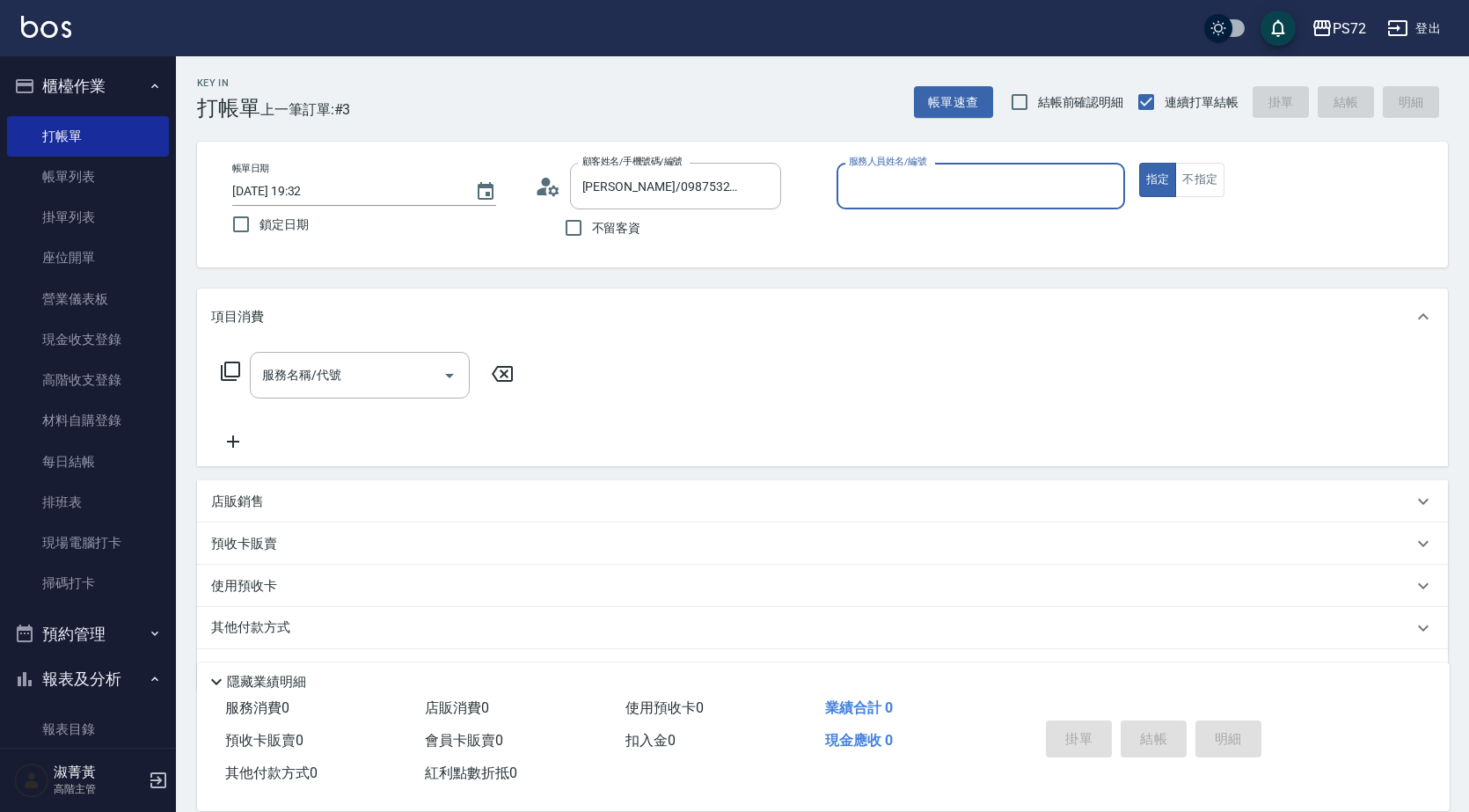
type input "[PERSON_NAME]-1"
click at [355, 357] on div "服務名稱/代號" at bounding box center [359, 375] width 220 height 47
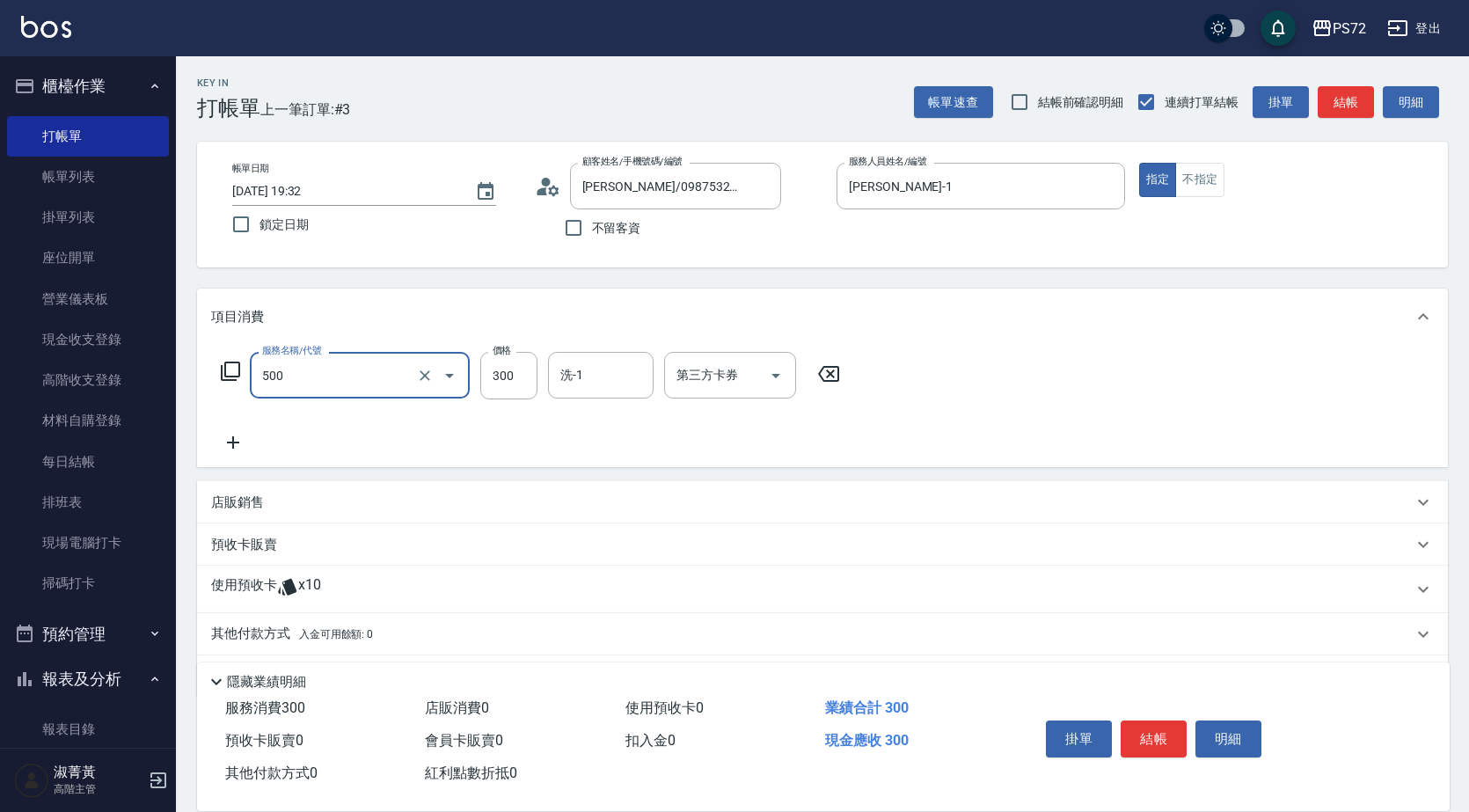
type input "洗髮(A級)(500)"
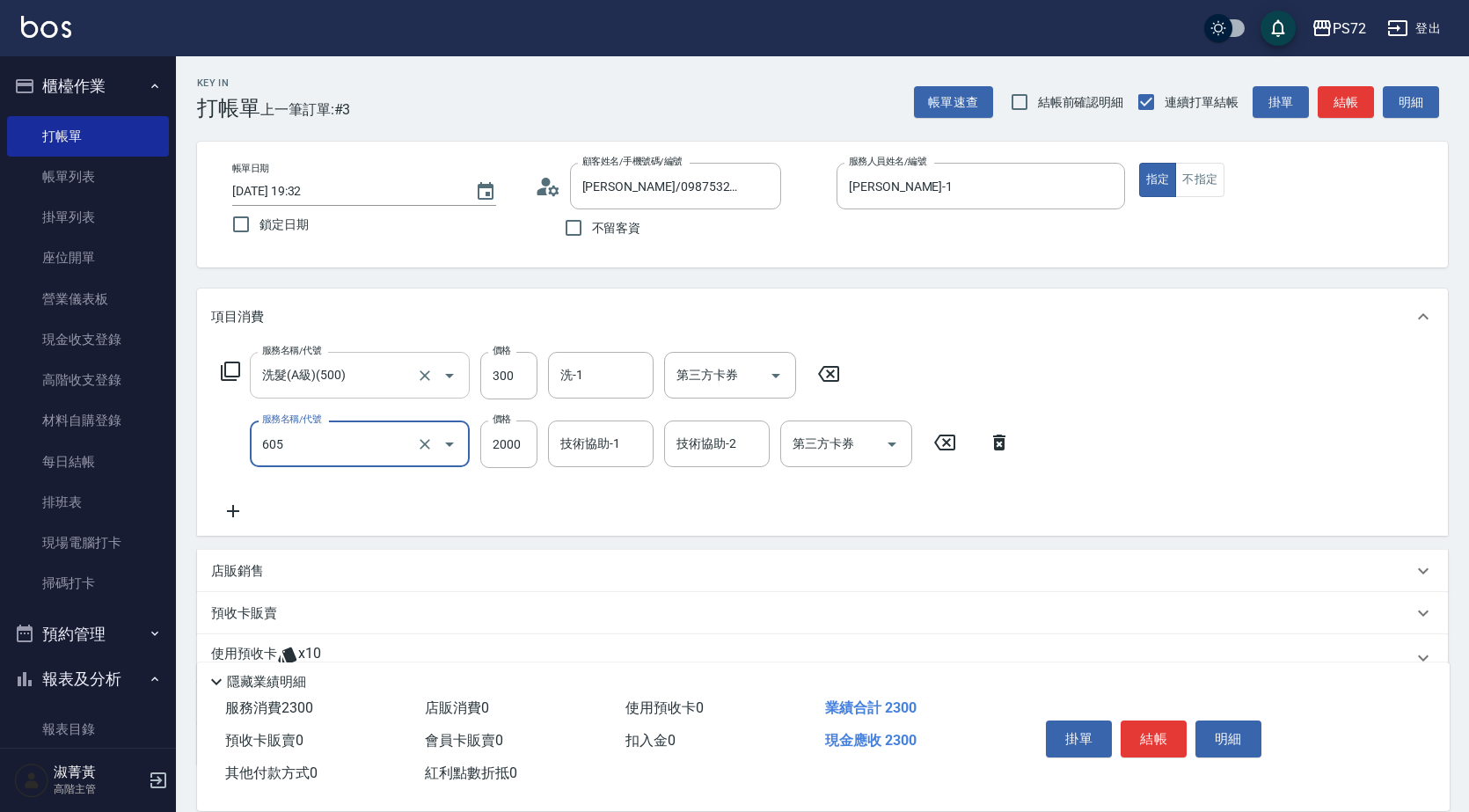
type input "結構式護髮單次(605)"
type input "1200"
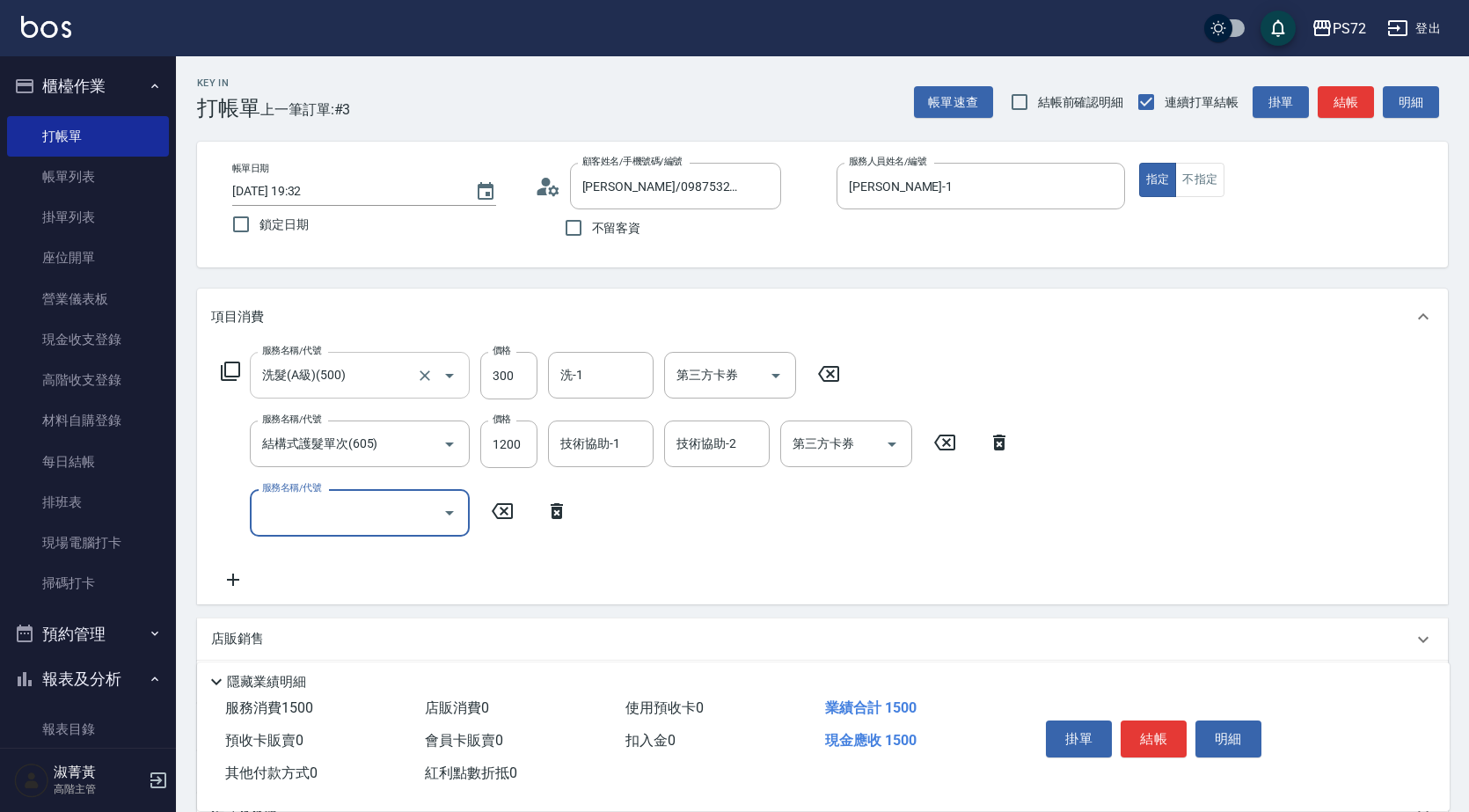
type input "5"
type input "\"
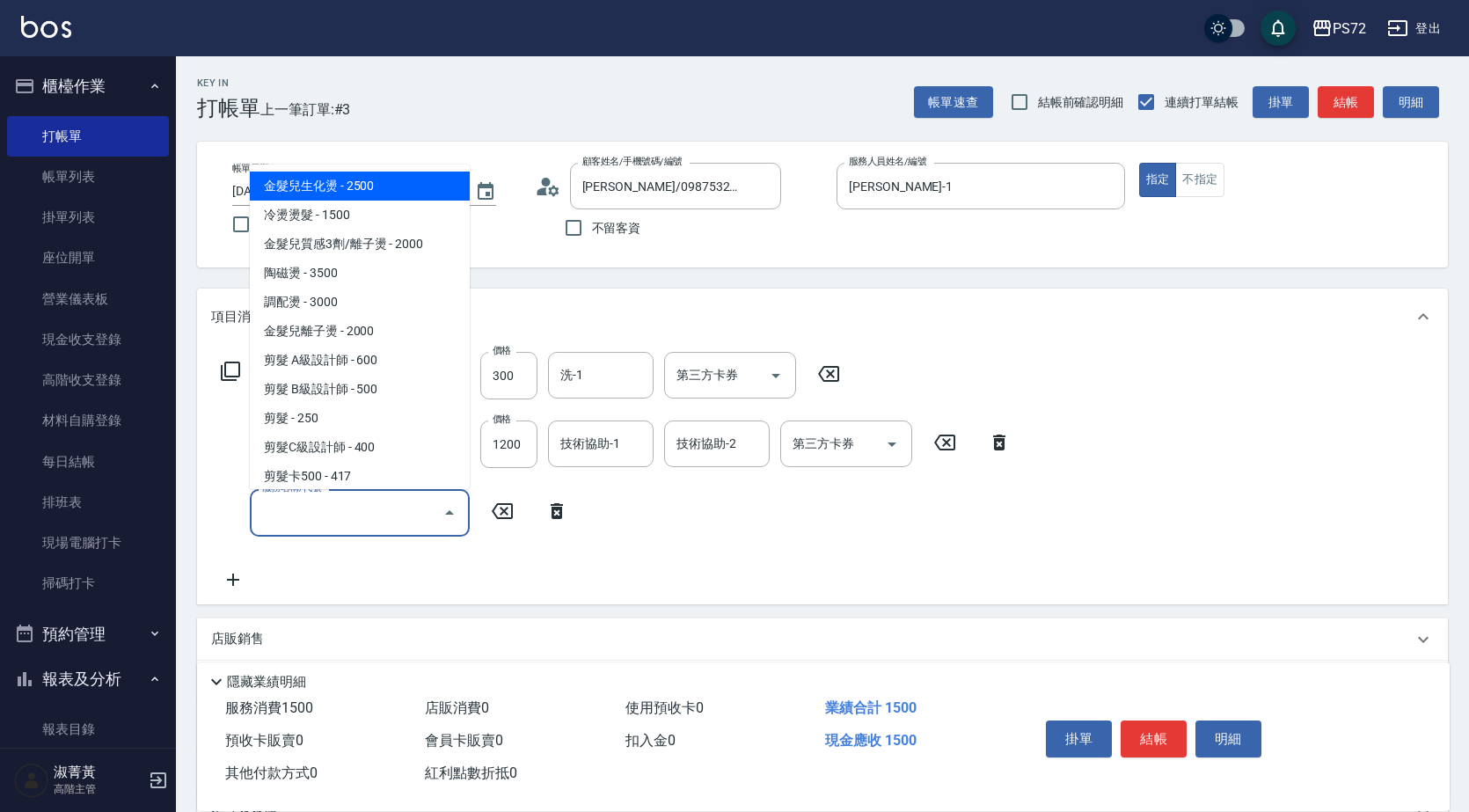
type input "0"
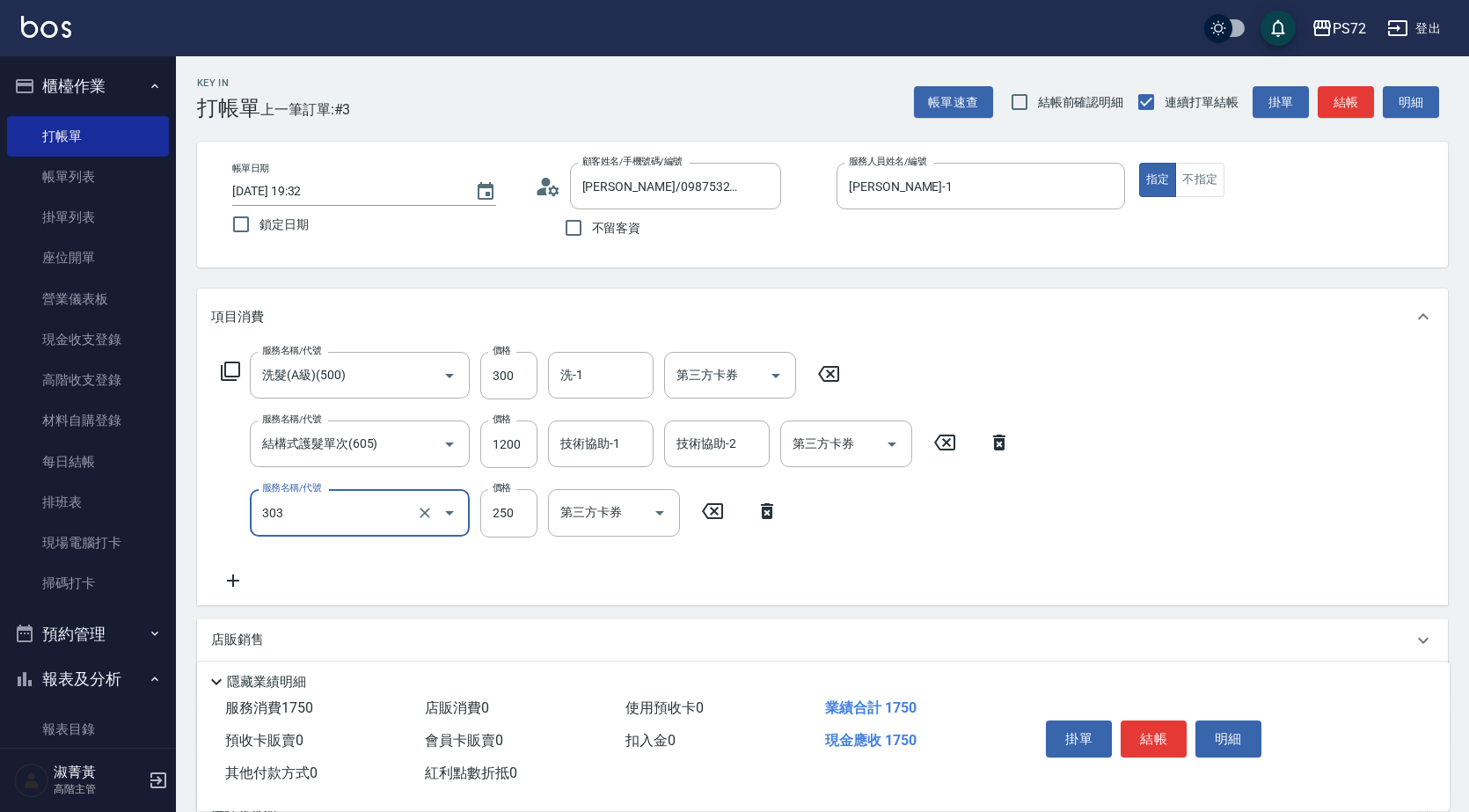
type input "剪髮(303)"
type input "300"
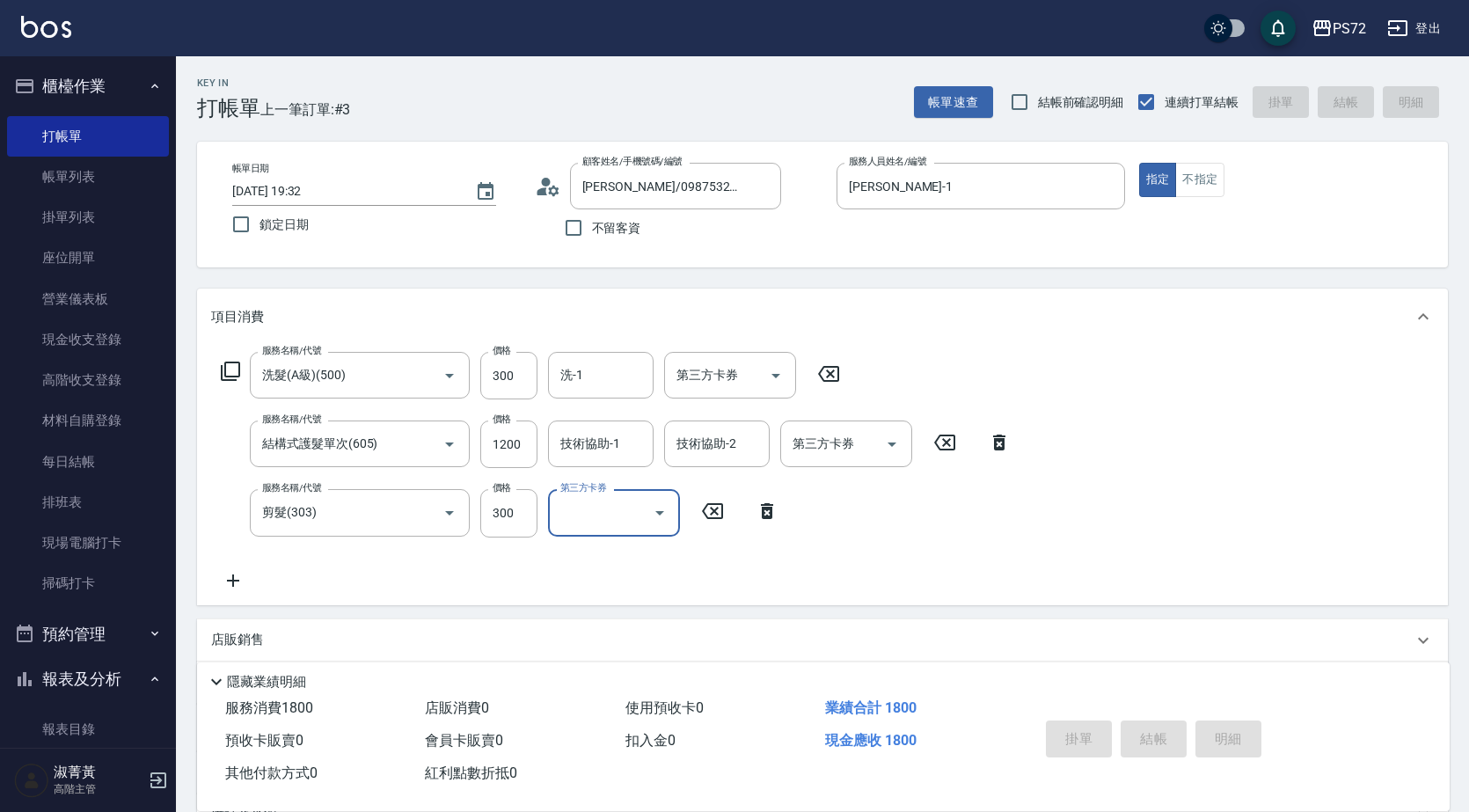
type input "[DATE] 19:33"
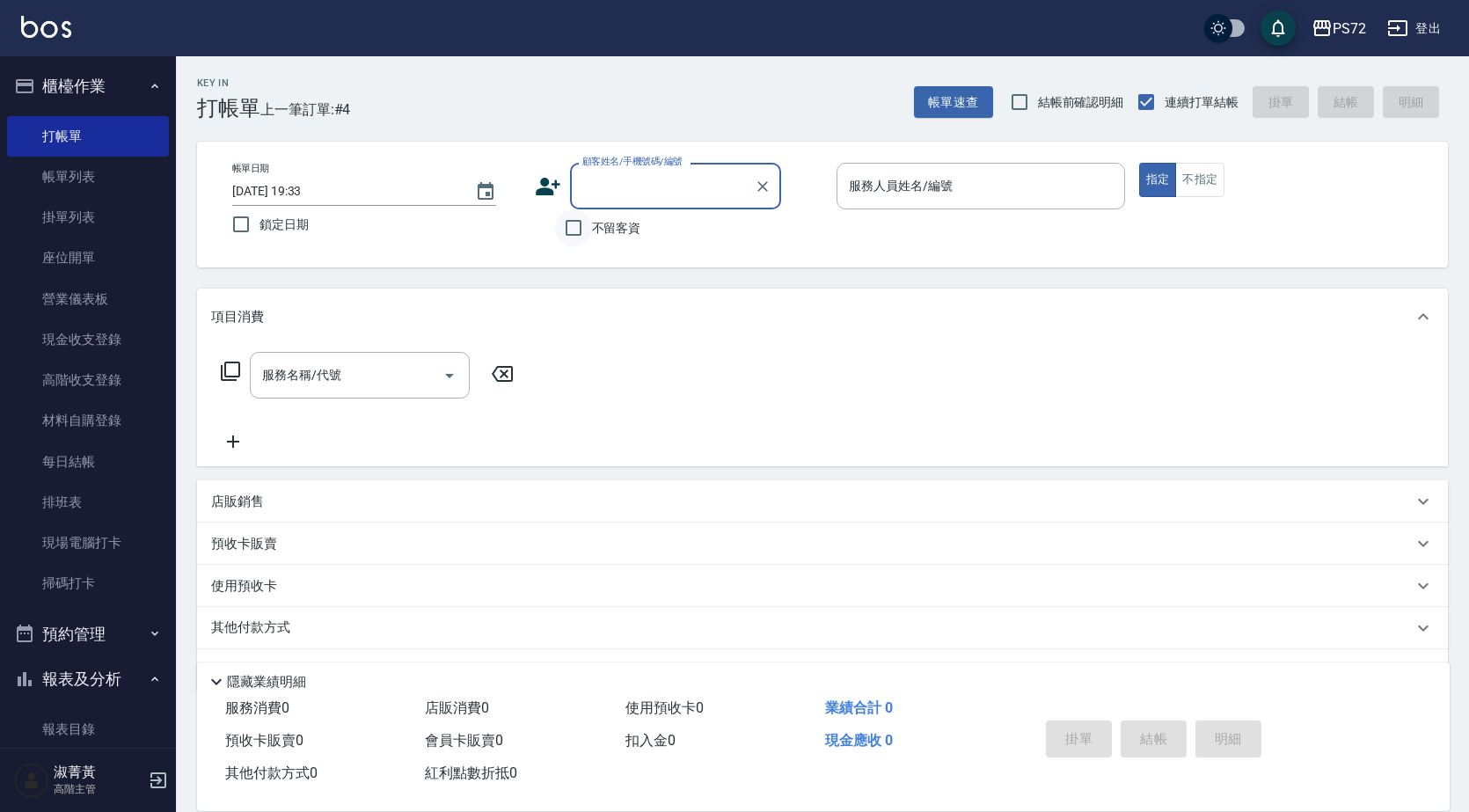
click at [583, 242] on input "不留客資" at bounding box center [573, 227] width 36 height 36
checkbox input "true"
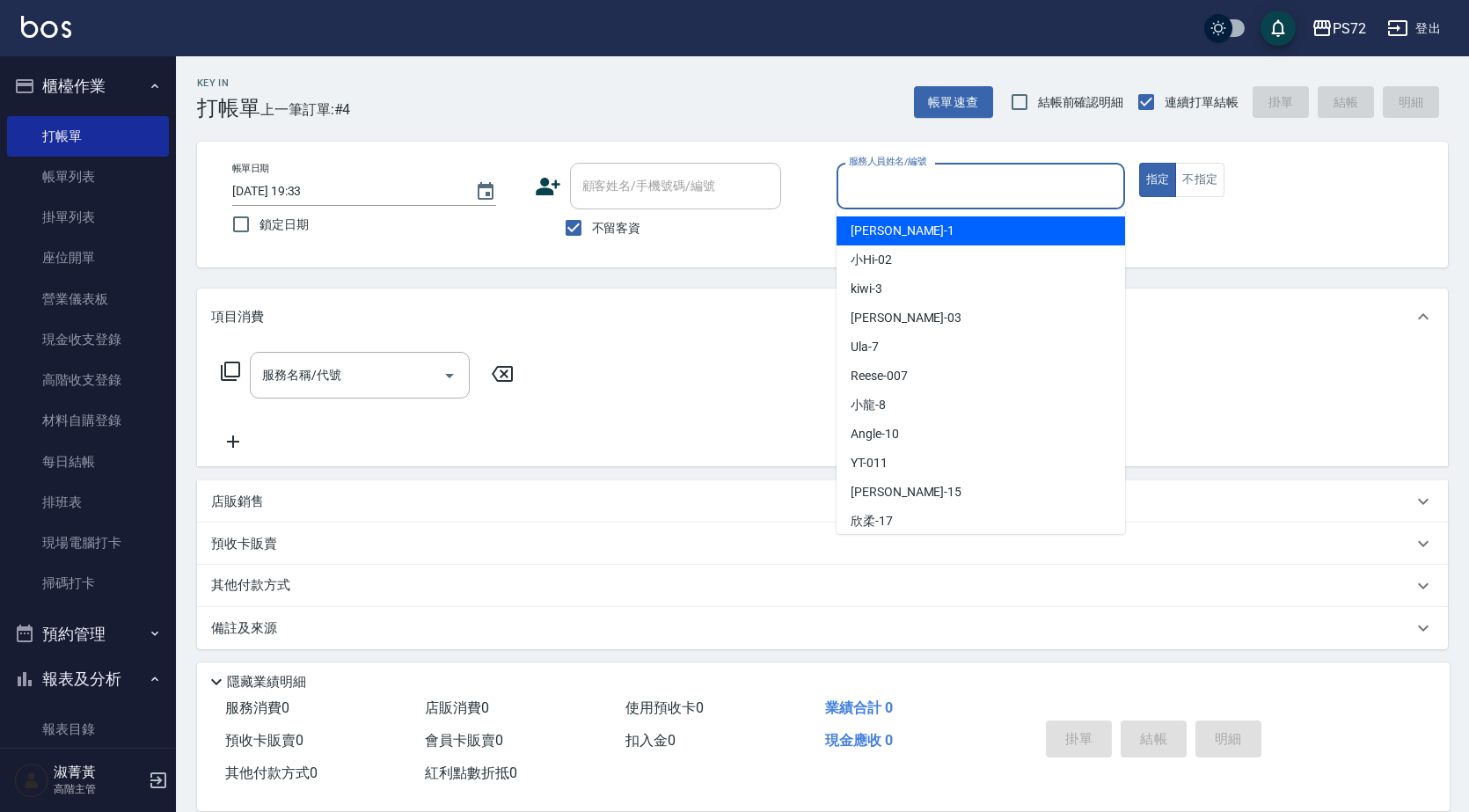
click at [972, 183] on input "服務人員姓名/編號" at bounding box center [981, 186] width 273 height 31
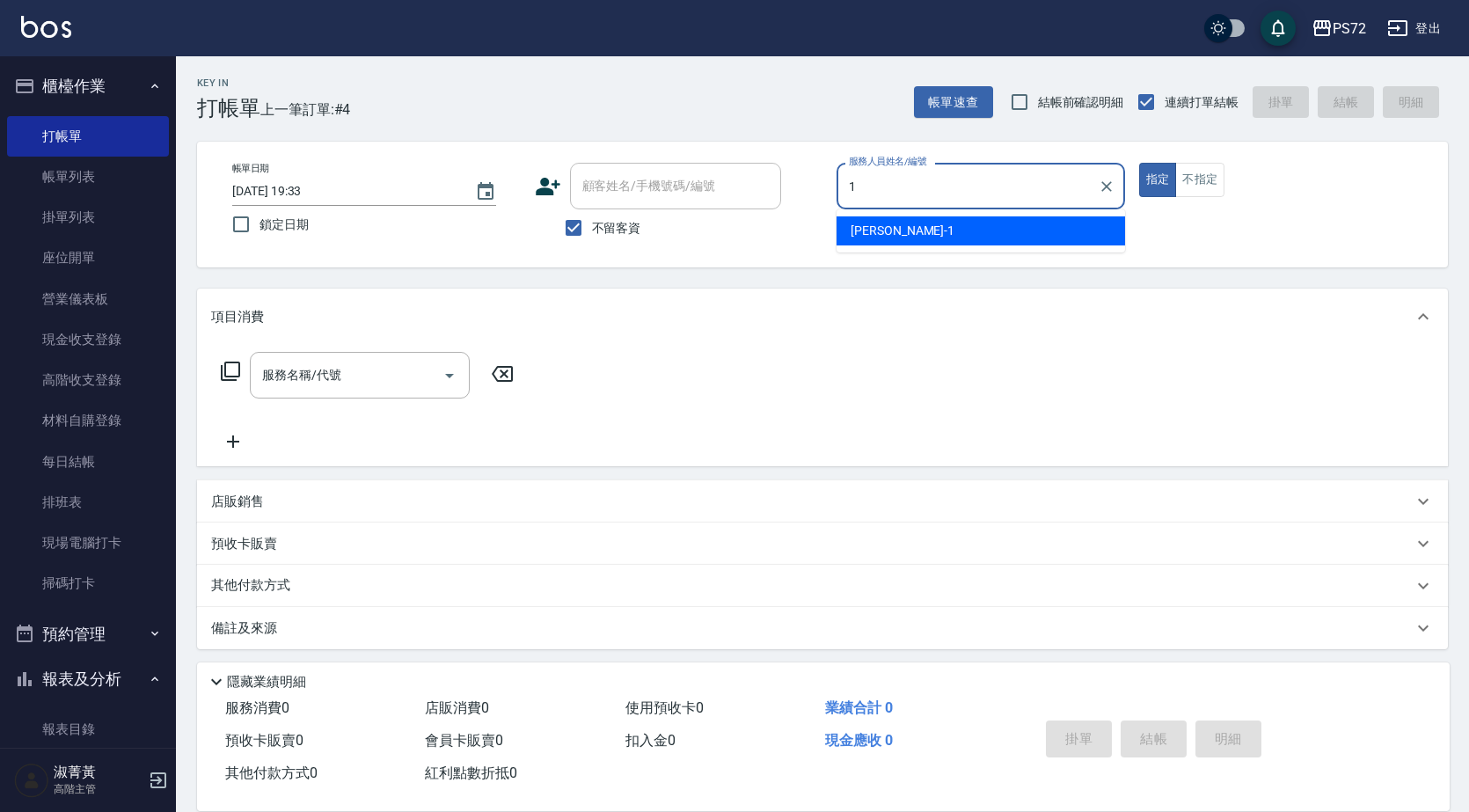
type input "[PERSON_NAME]-1"
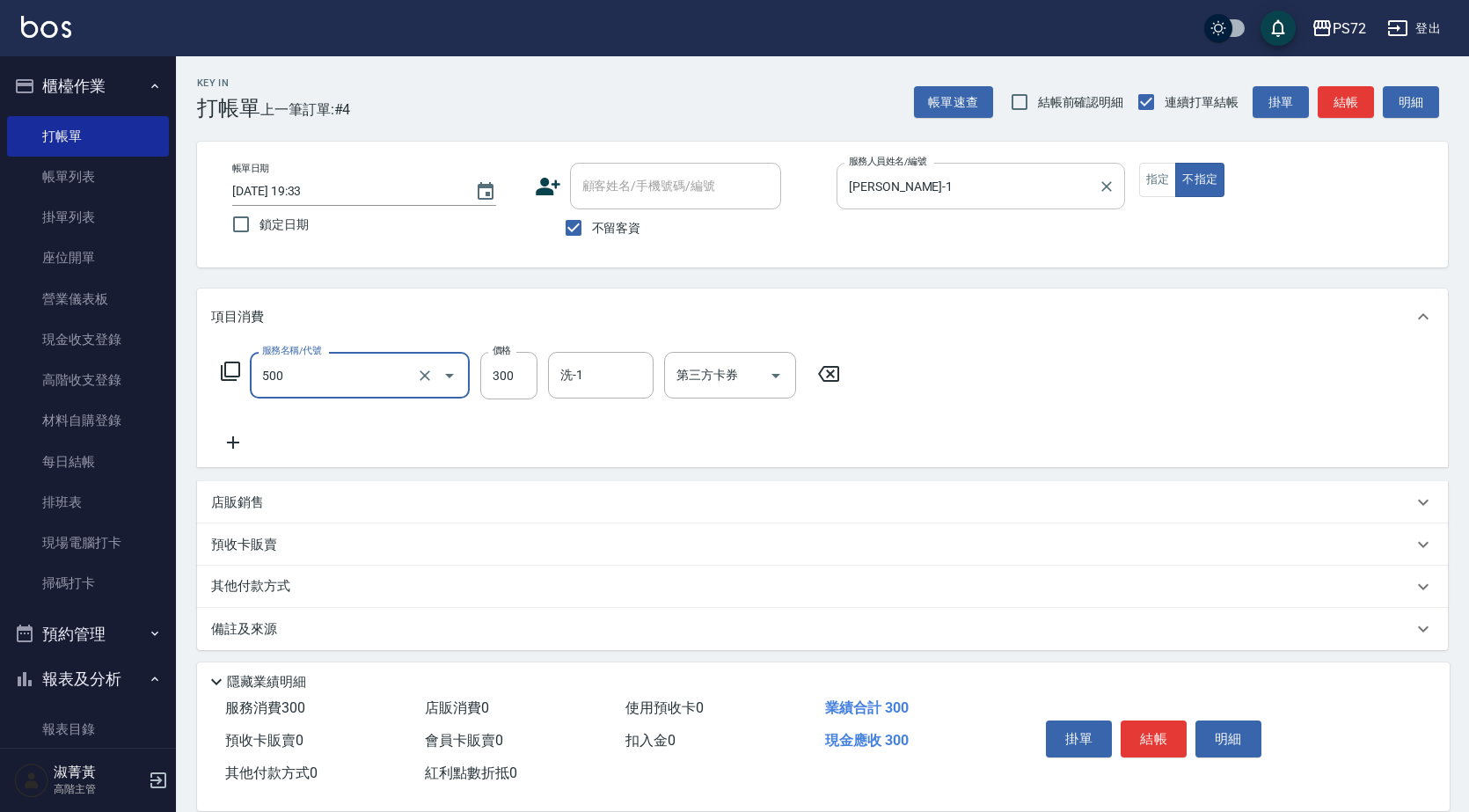
type input "洗髮(A級)(500)"
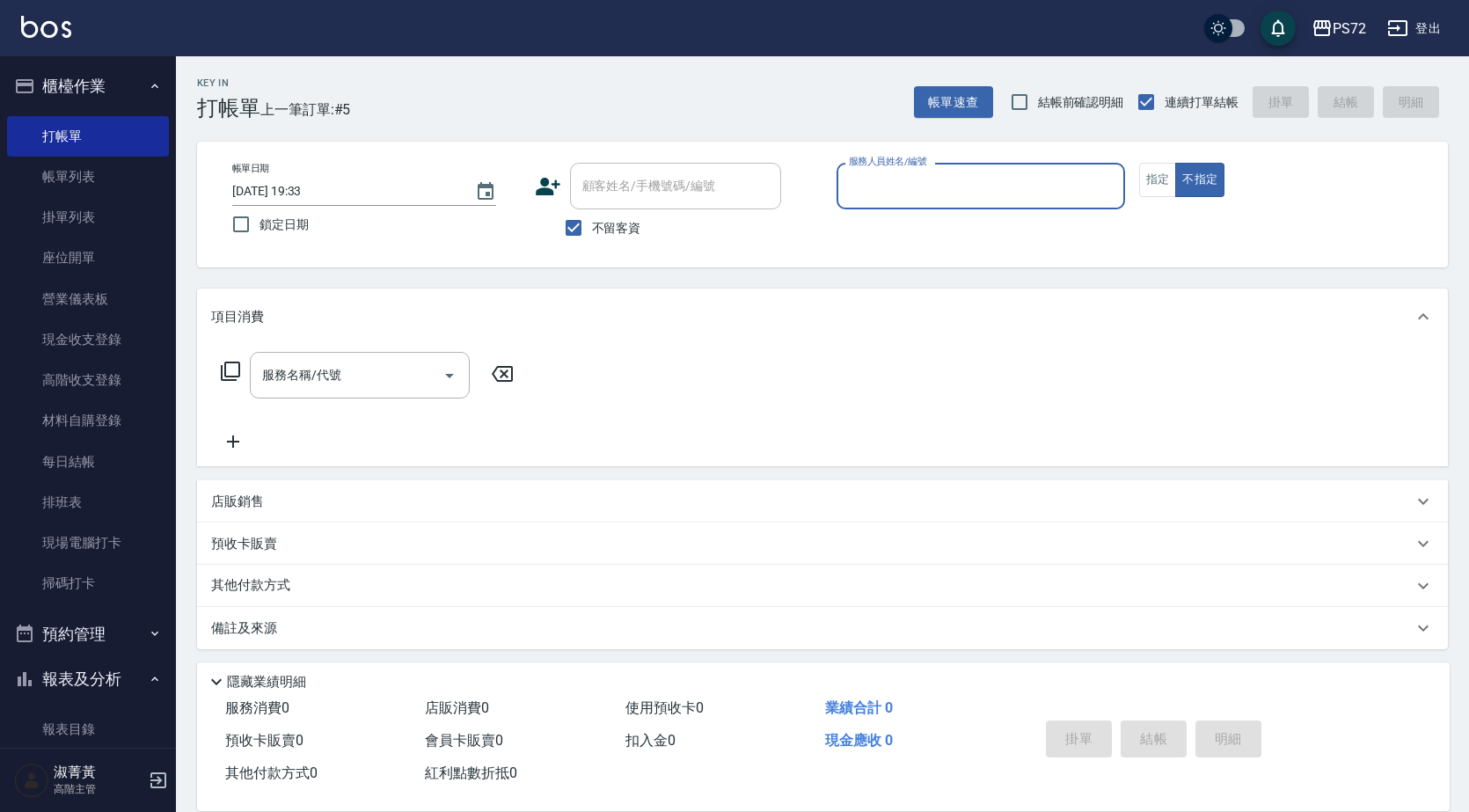
drag, startPoint x: 573, startPoint y: 233, endPoint x: 668, endPoint y: 164, distance: 117.4
click at [614, 205] on div "顧客姓名/手機號碼/編號 顧客姓名/手機號碼/編號 不留客資" at bounding box center [679, 204] width 289 height 84
click at [662, 177] on div "帳單日期 [DATE] 19:33 鎖定日期 顧客姓名/手機號碼/編號 顧客姓名/手機號碼/編號 不留客資 服務人員姓名/編號 服務人員姓名/編號 指定 不指定" at bounding box center [822, 204] width 1251 height 126
click at [580, 221] on input "不留客資" at bounding box center [573, 227] width 36 height 36
checkbox input "false"
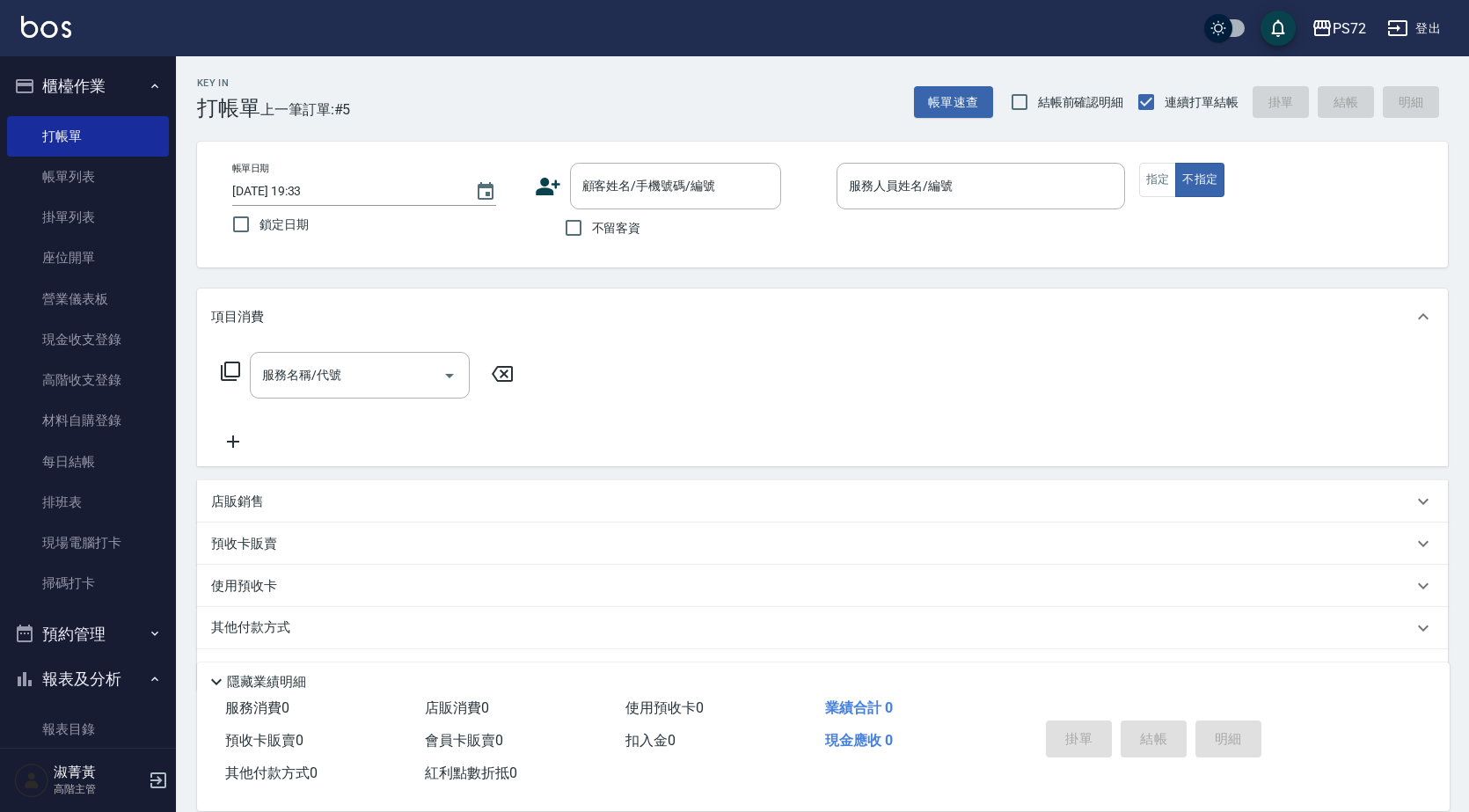
click at [636, 156] on div "帳單日期 [DATE] 19:33 鎖定日期 顧客姓名/手機號碼/編號 顧客姓名/手機號碼/編號 不留客資 服務人員姓名/編號 服務人員姓名/編號 指定 不指定" at bounding box center [822, 204] width 1251 height 126
click at [625, 189] on input "顧客姓名/手機號碼/編號" at bounding box center [662, 186] width 169 height 31
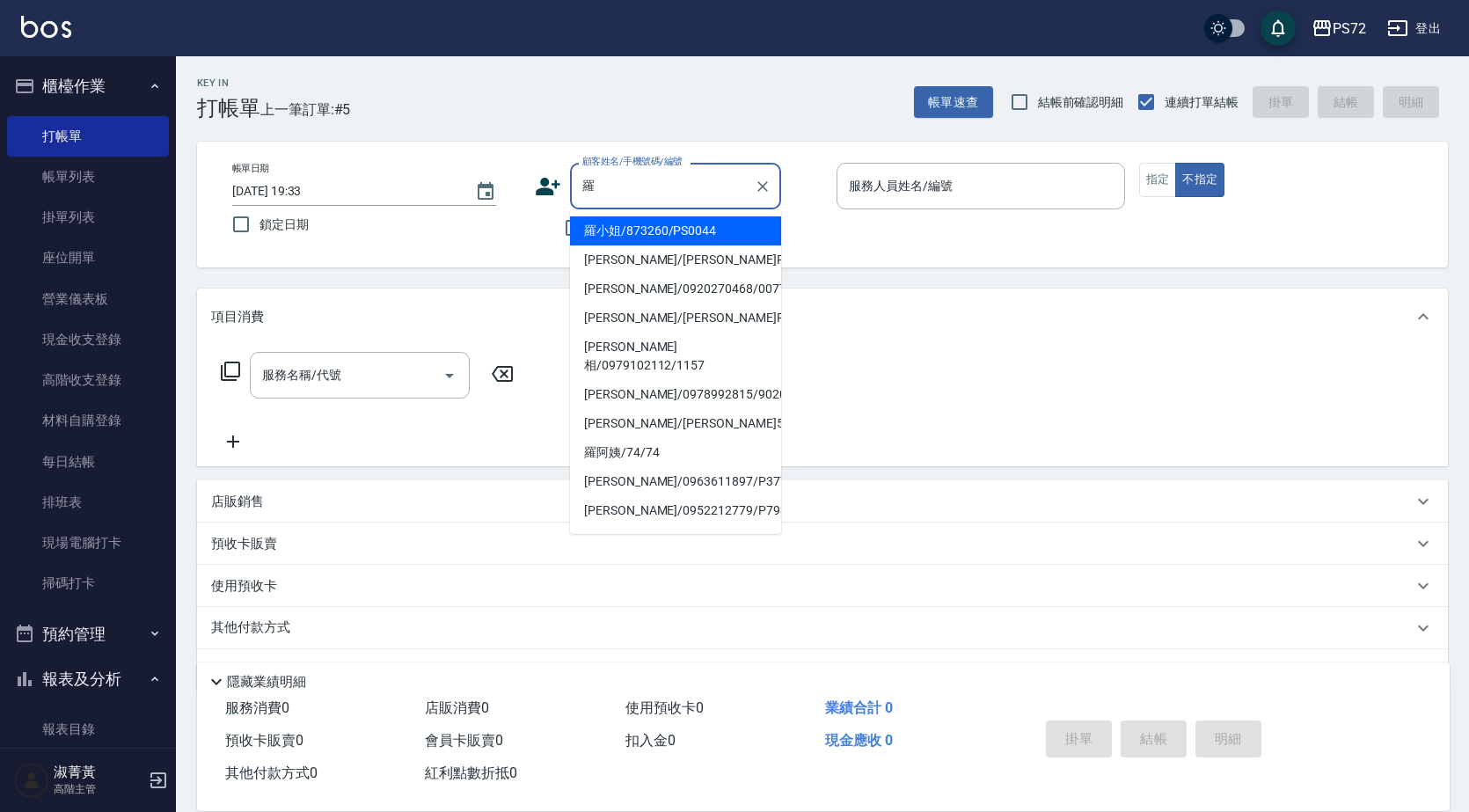
click at [642, 314] on li "[PERSON_NAME]/[PERSON_NAME]P14/P14" at bounding box center [676, 318] width 211 height 29
type input "[PERSON_NAME]/[PERSON_NAME]P14/P14"
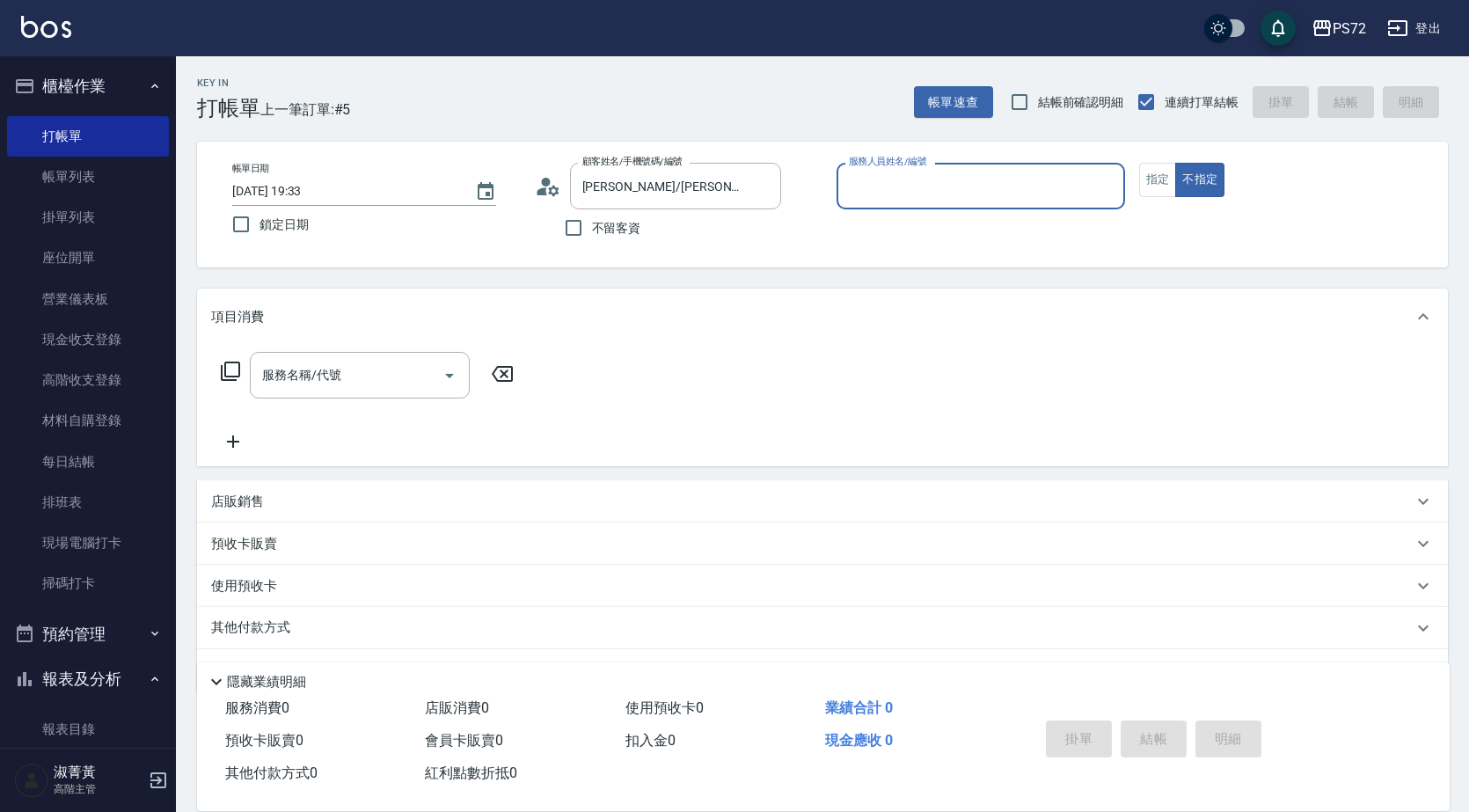
type input "[PERSON_NAME]-1"
click at [1144, 185] on button "指定" at bounding box center [1158, 180] width 37 height 35
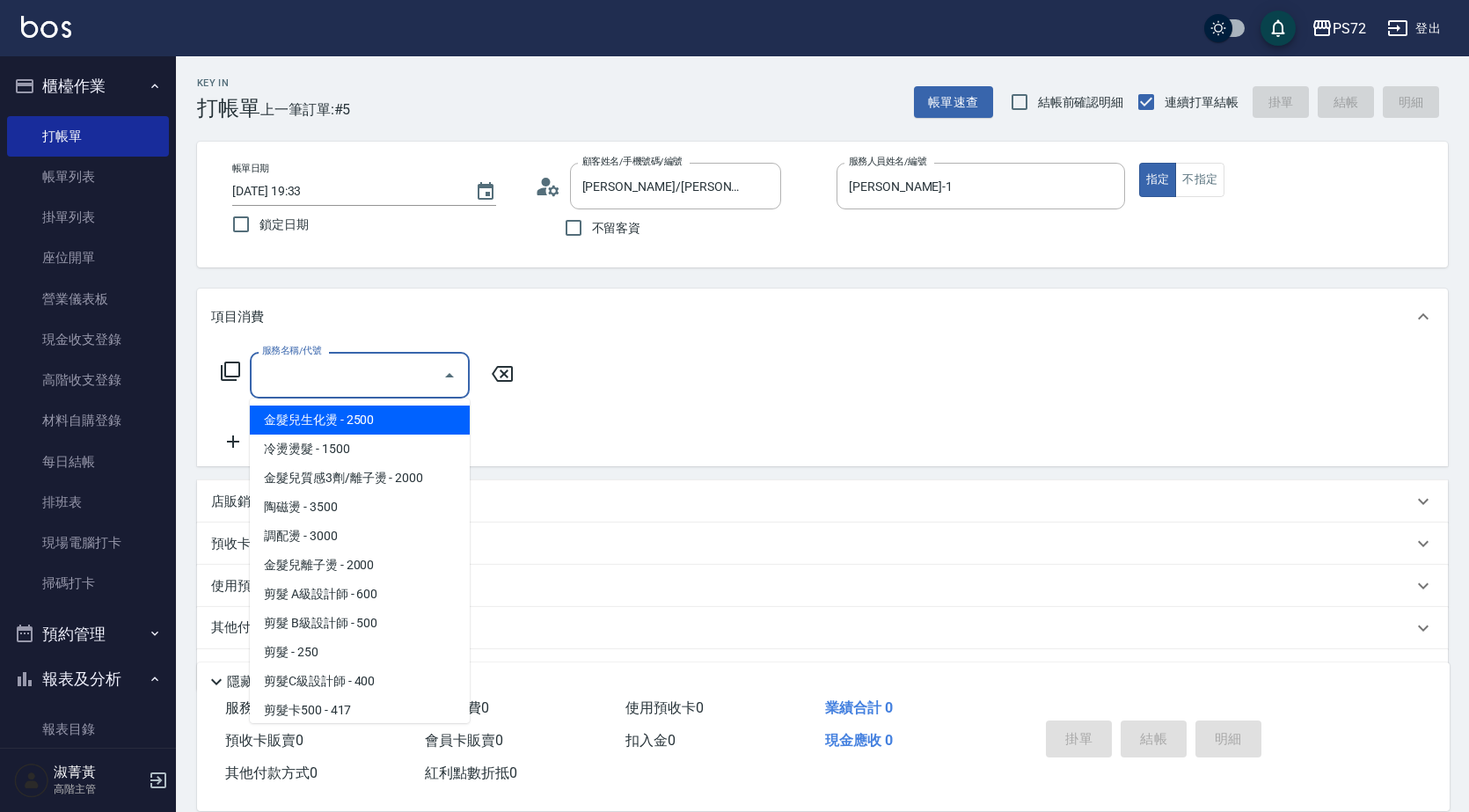
click at [336, 360] on input "服務名稱/代號" at bounding box center [346, 375] width 178 height 31
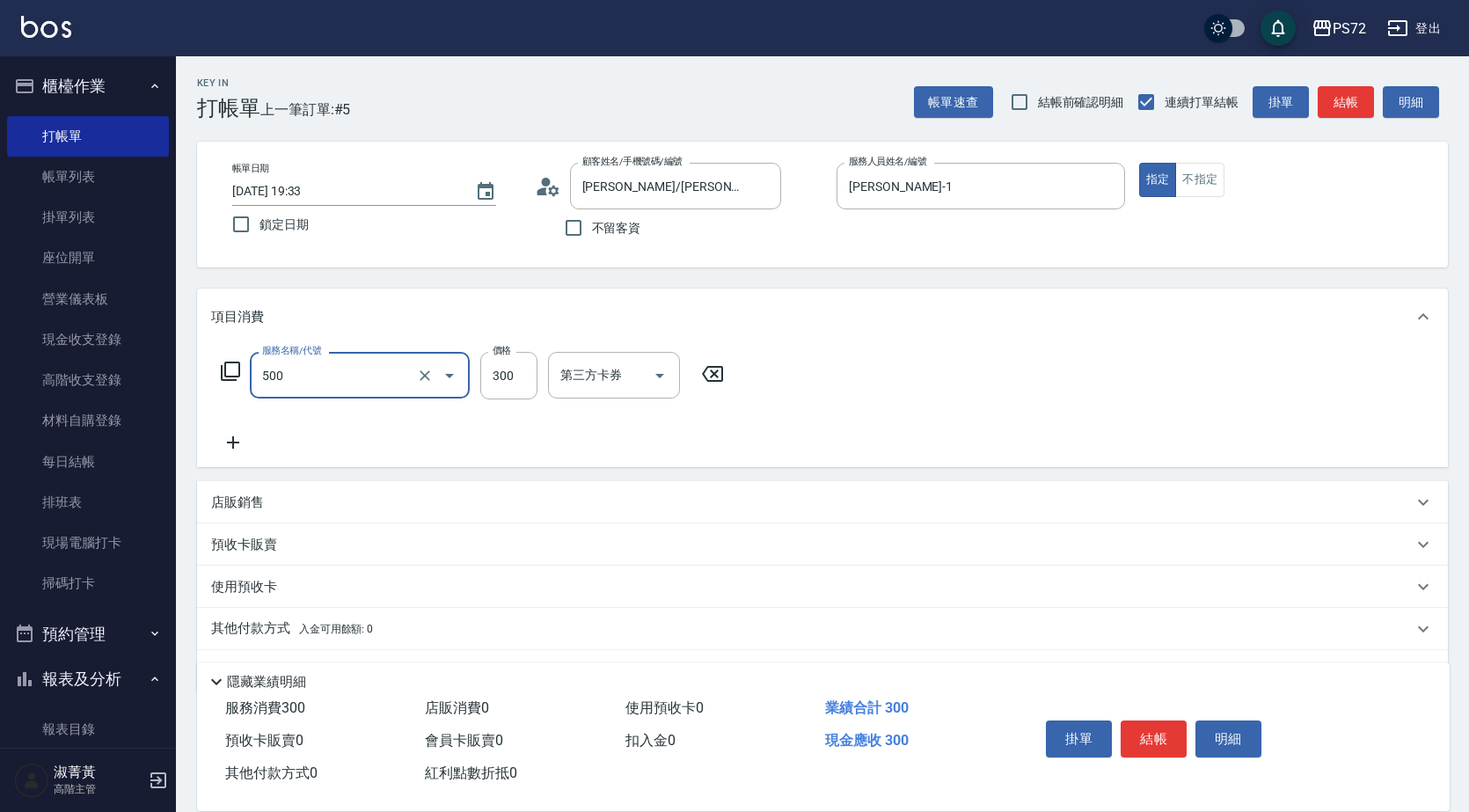
type input "洗髮(A級)(500)"
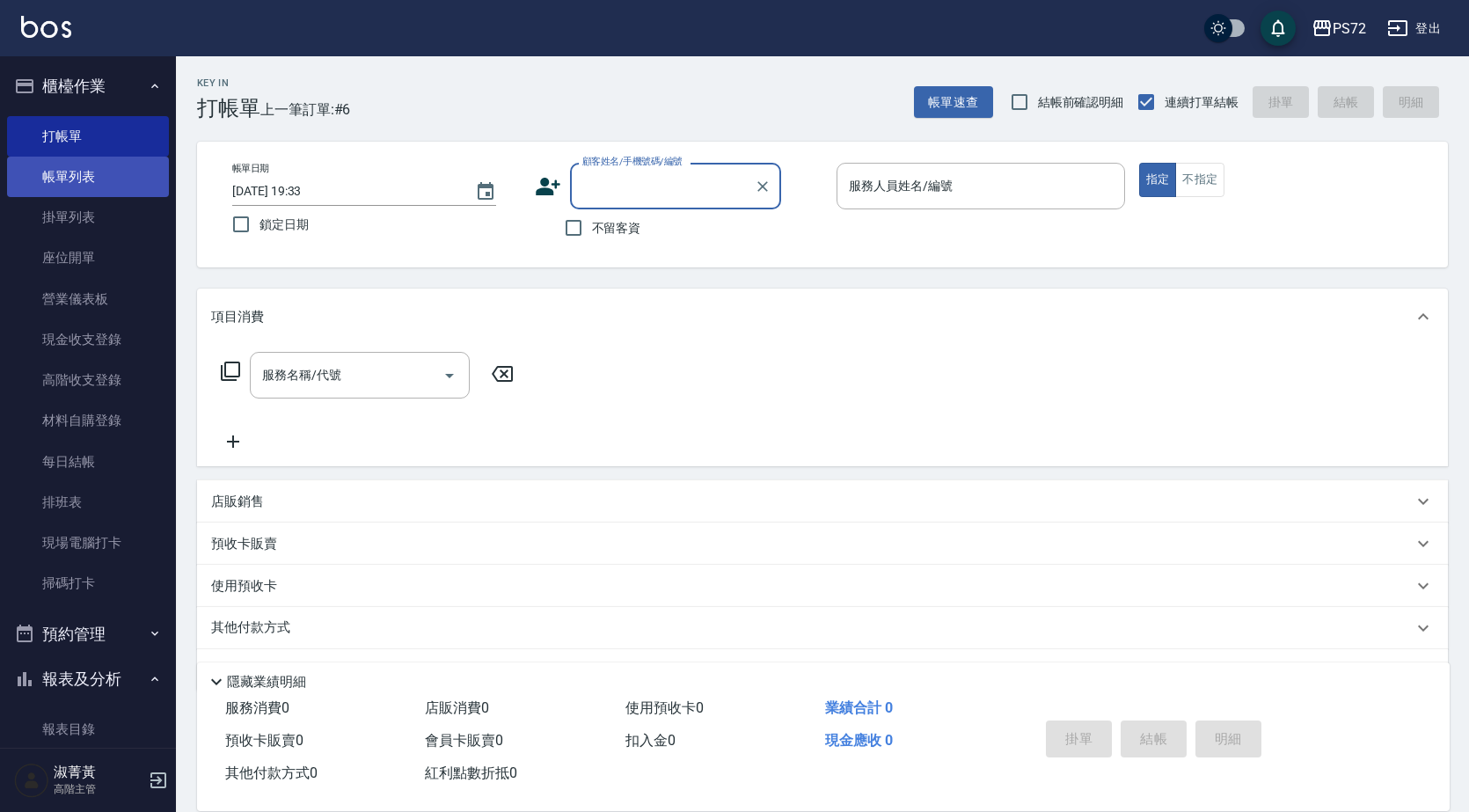
click at [58, 179] on link "帳單列表" at bounding box center [87, 177] width 162 height 40
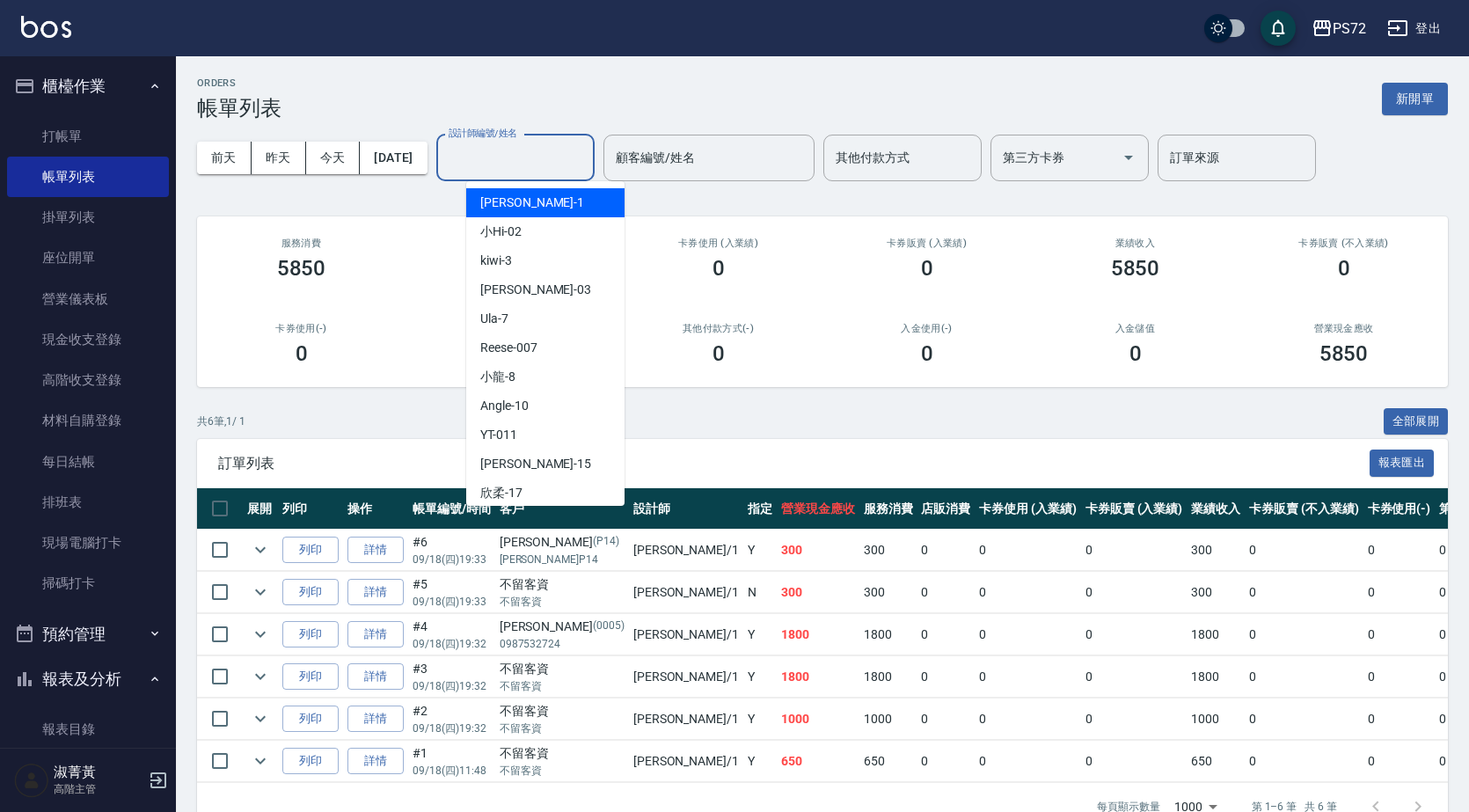
click at [507, 171] on input "設計師編號/姓名" at bounding box center [516, 157] width 142 height 31
click at [504, 204] on span "[PERSON_NAME] -1" at bounding box center [532, 203] width 104 height 18
type input "[PERSON_NAME]-1"
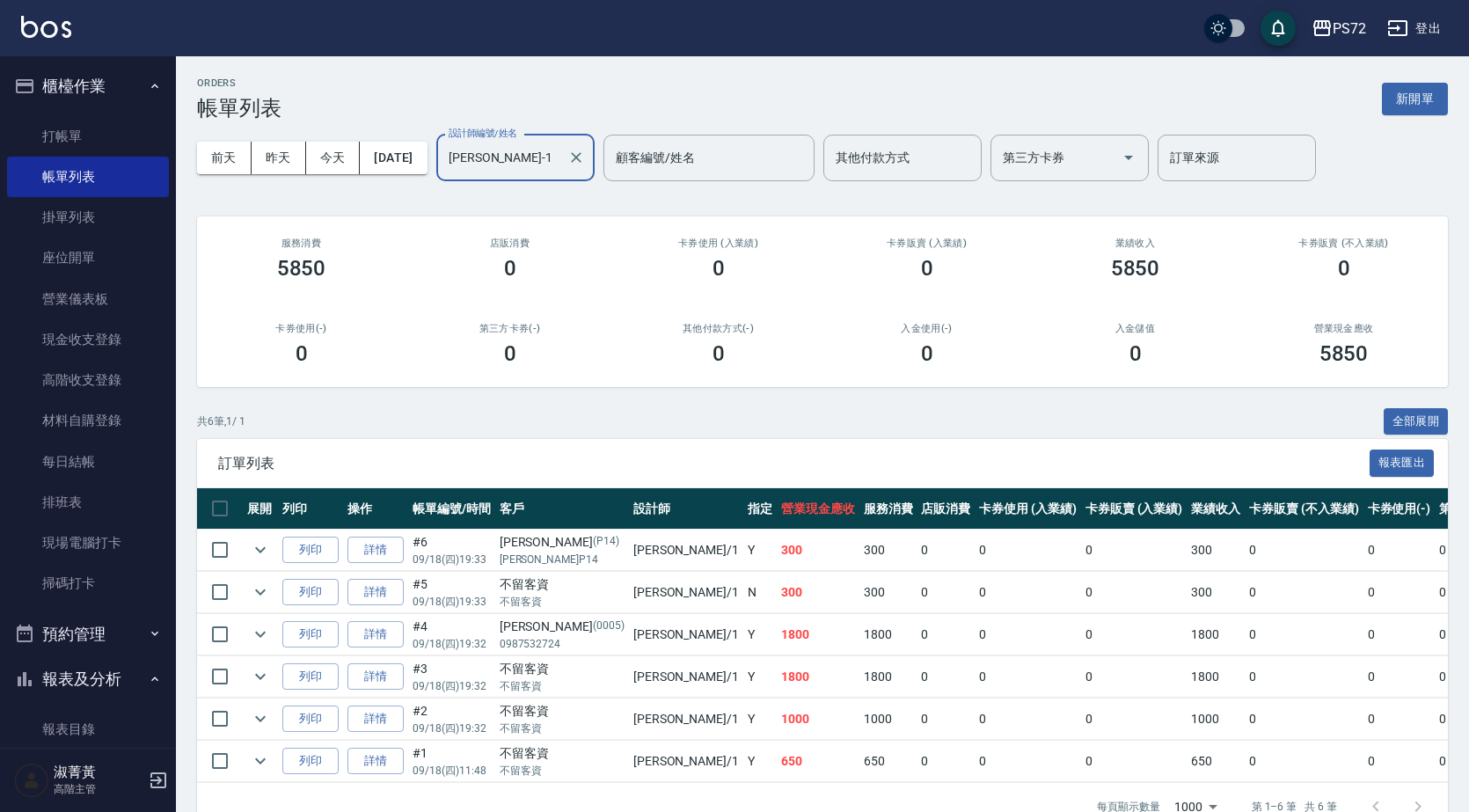
scroll to position [53, 0]
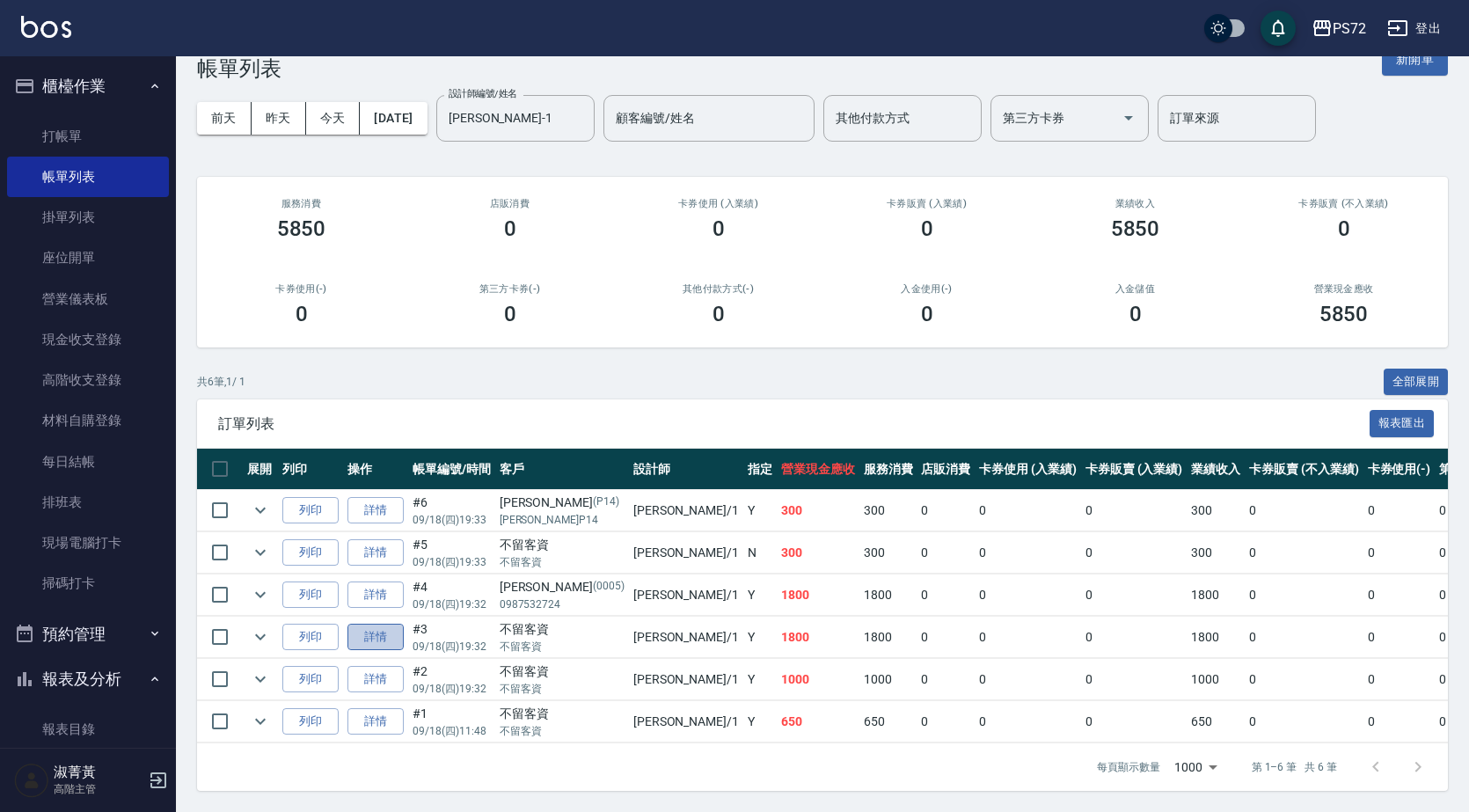
click at [373, 626] on link "詳情" at bounding box center [375, 637] width 57 height 27
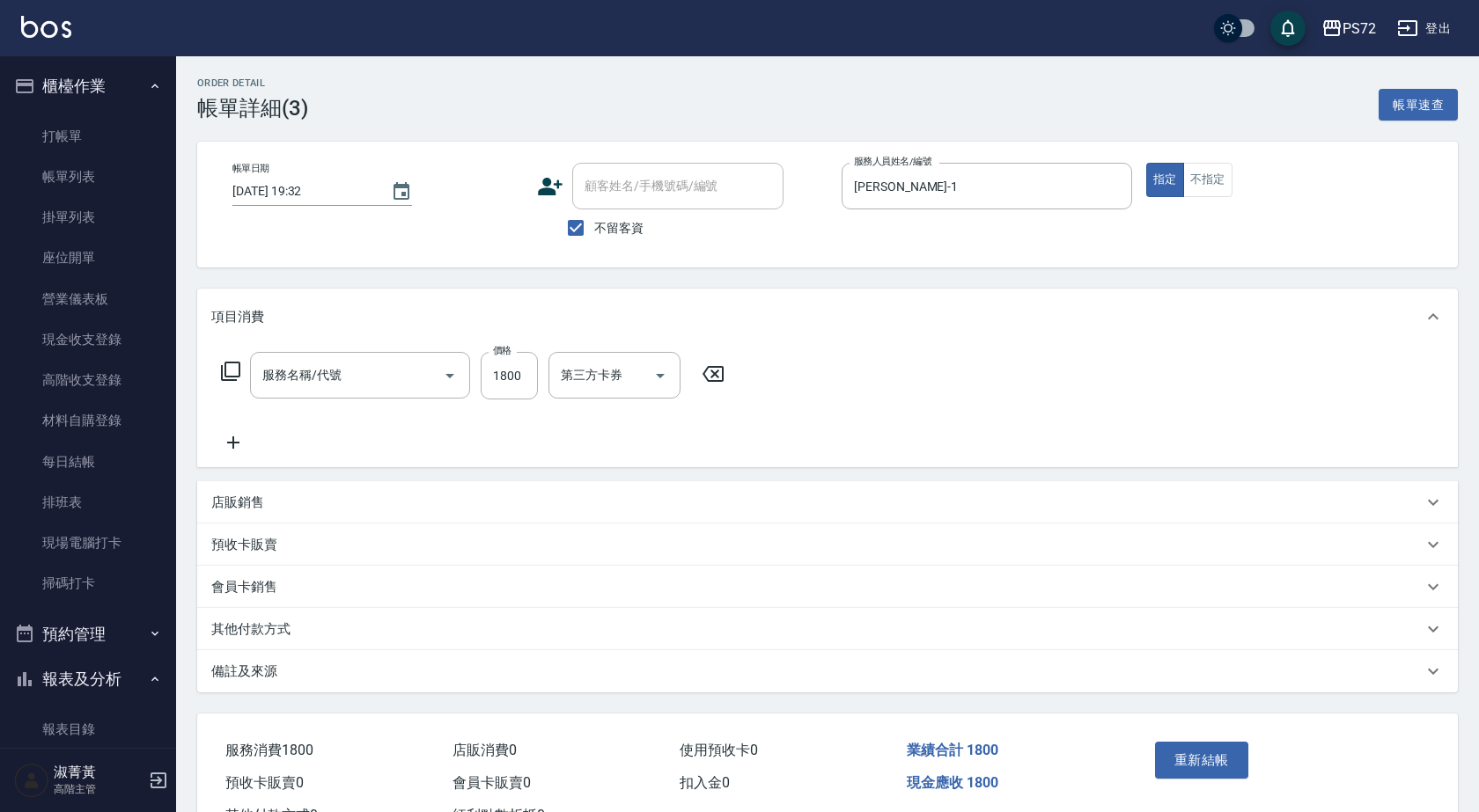
type input "[DATE] 19:32"
checkbox input "true"
type input "[PERSON_NAME]-1"
type input "染髮(401)"
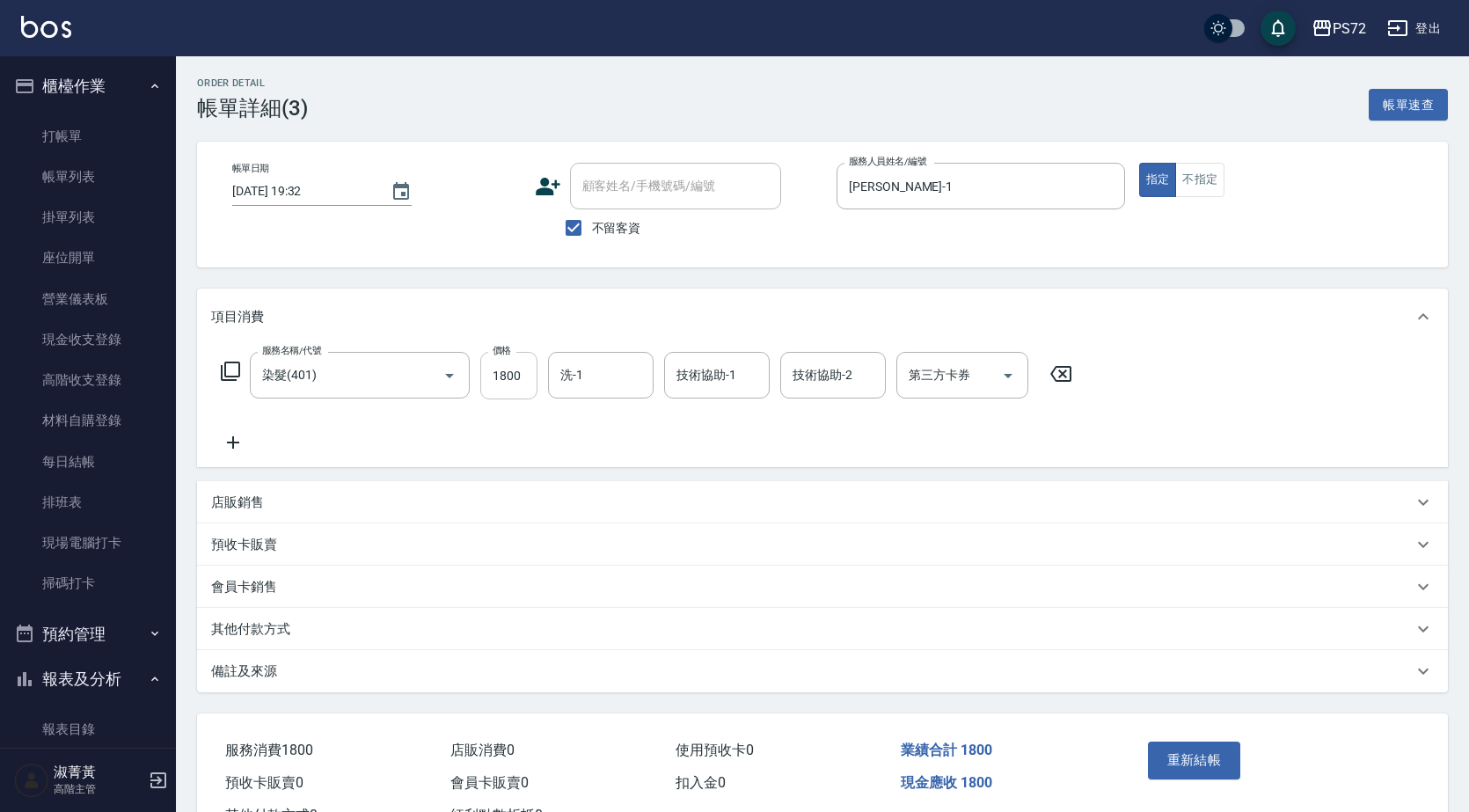
click at [513, 379] on input "1800" at bounding box center [509, 375] width 58 height 47
type input "1900"
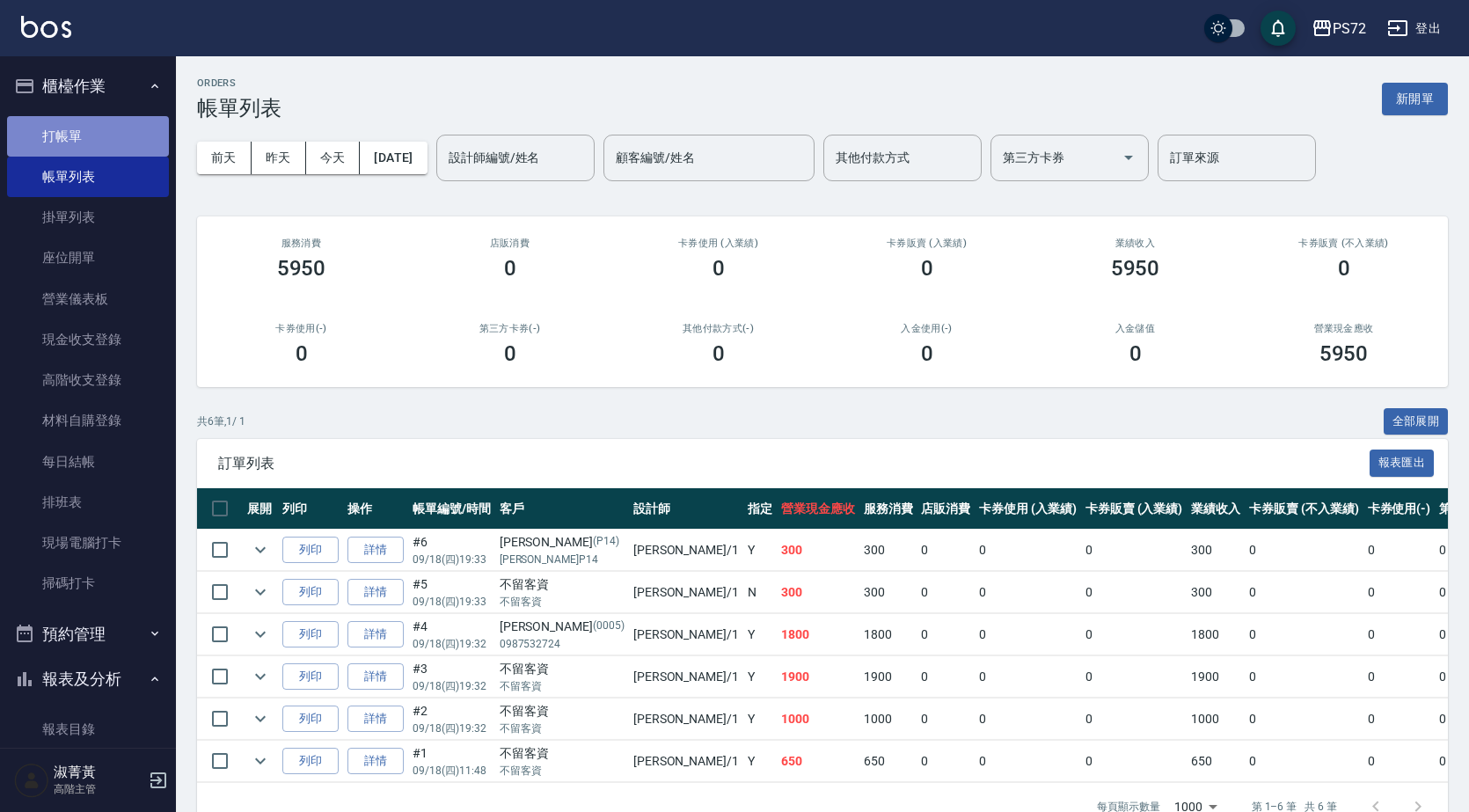
click at [93, 129] on link "打帳單" at bounding box center [87, 136] width 162 height 40
